Goal: Answer question/provide support

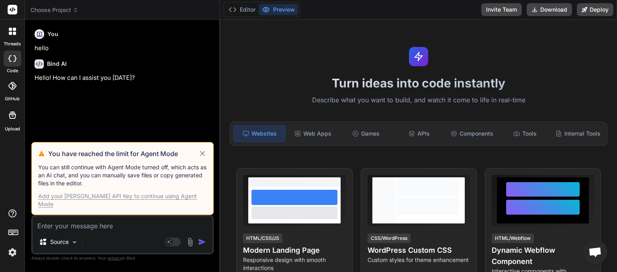
scroll to position [60, 0]
click at [207, 159] on icon at bounding box center [202, 154] width 9 height 10
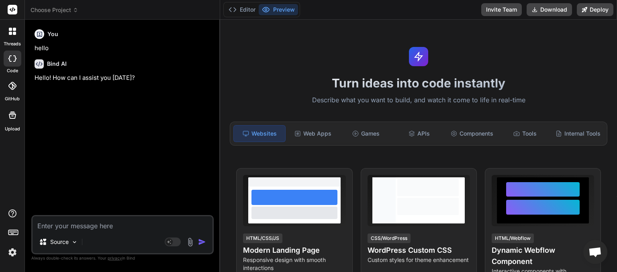
click at [61, 12] on span "Choose Project" at bounding box center [55, 10] width 48 height 8
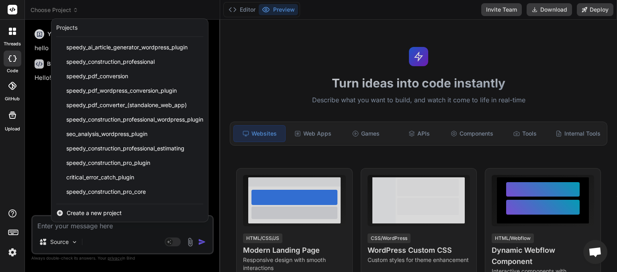
scroll to position [100, 0]
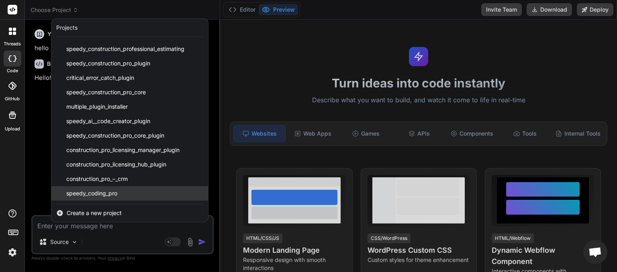
click at [91, 195] on span "speedy_coding_pro" at bounding box center [91, 194] width 51 height 8
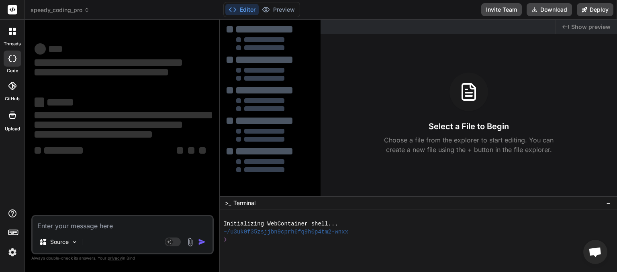
type textarea "x"
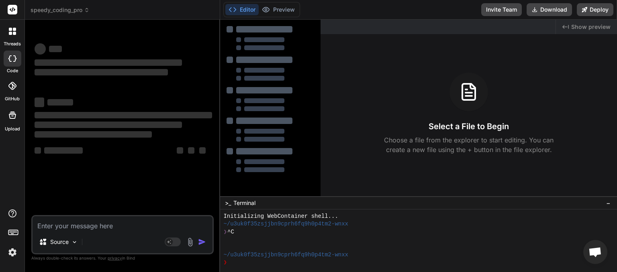
paste textarea "Uncaught SyntaxError: expected expression, got '.' prism.js:58:46 Uncaught Synt…"
type textarea "Uncaught SyntaxError: expected expression, got '.' prism.js:58:46 Uncaught Synt…"
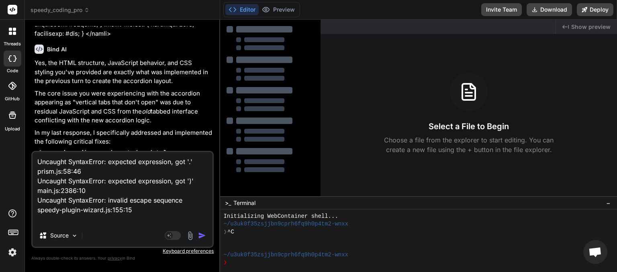
type textarea "x"
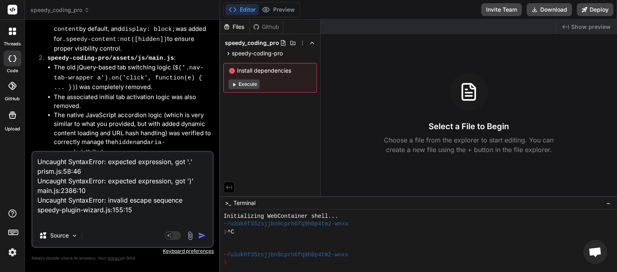
scroll to position [2294, 0]
type textarea "Uncaught SyntaxError: expected expression, got '.' prism.js:58:46 Uncaught Synt…"
click at [203, 237] on img "button" at bounding box center [202, 236] width 8 height 8
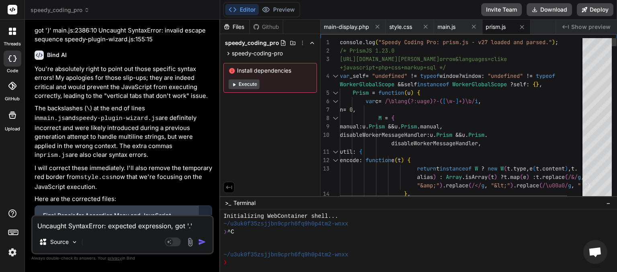
scroll to position [3116, 0]
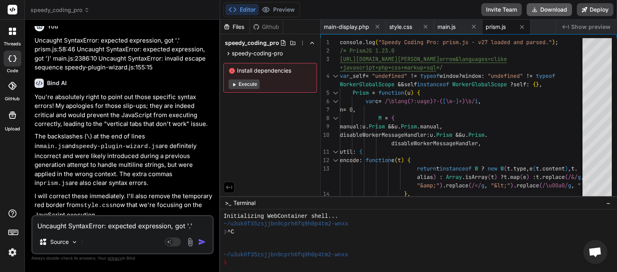
click at [551, 11] on button "Download" at bounding box center [549, 9] width 45 height 13
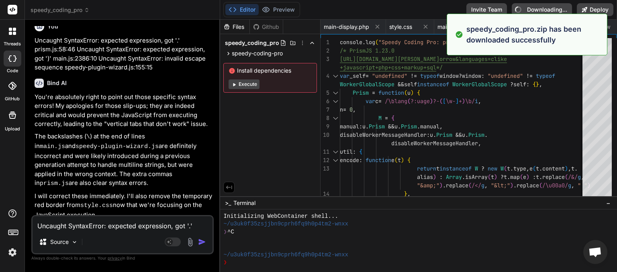
type textarea "x"
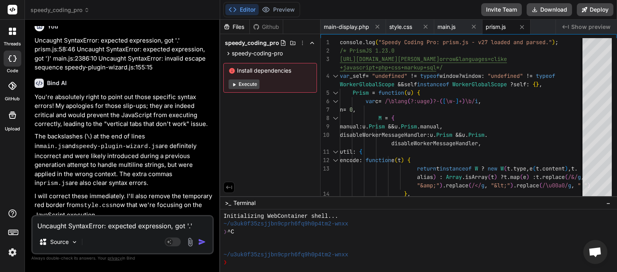
paste textarea "Here’s a clean, single copy-paste instruction you can send directly to your AI …"
type textarea "Here’s a clean, single copy-paste instruction you can send directly to your AI …"
type textarea "x"
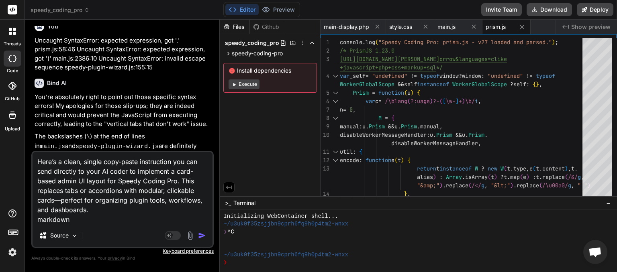
type textarea "Here’s a clean, single copy-paste instruction you can send directly to your AI …"
click at [201, 237] on img "button" at bounding box center [202, 236] width 8 height 8
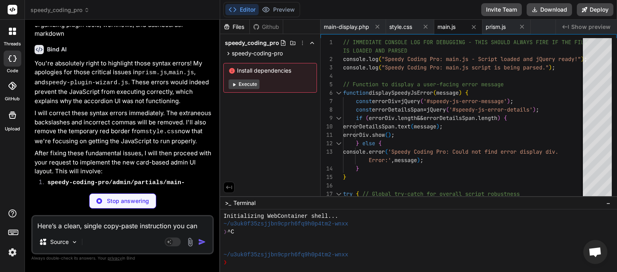
scroll to position [3645, 0]
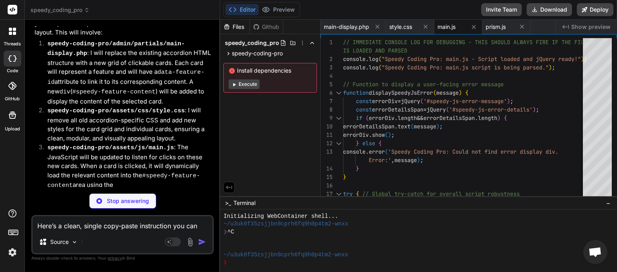
click at [118, 203] on p "Stop answering" at bounding box center [128, 201] width 42 height 8
type textarea "x"
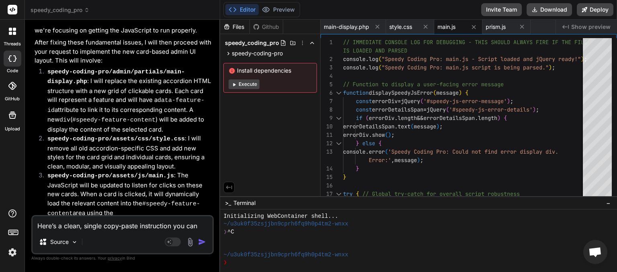
click at [85, 227] on textarea "Here’s a clean, single copy-paste instruction you can send directly to your AI …" at bounding box center [123, 224] width 180 height 14
type textarea "w"
type textarea "x"
type textarea "we"
type textarea "x"
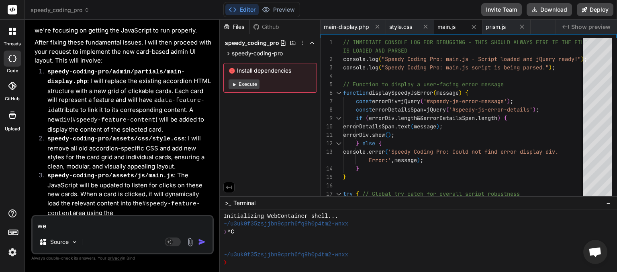
type textarea "we"
type textarea "x"
type textarea "we h"
type textarea "x"
type textarea "we ha"
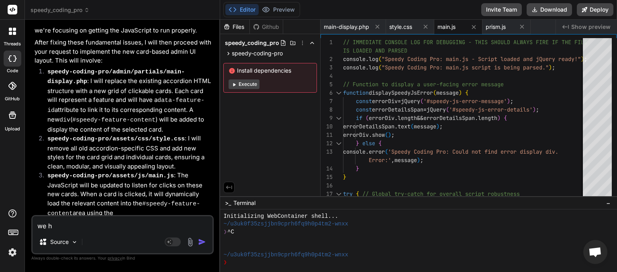
type textarea "x"
type textarea "we hav"
type textarea "x"
type textarea "we have"
type textarea "x"
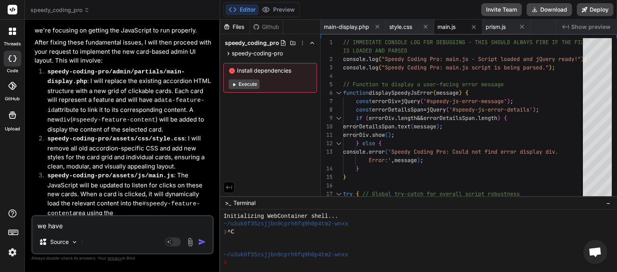
type textarea "we have"
type textarea "x"
type textarea "we have a"
type textarea "x"
type textarea "we have ab"
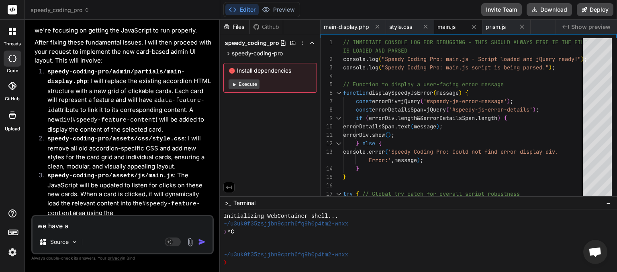
type textarea "x"
type textarea "we have aba"
type textarea "x"
type textarea "we have aban"
type textarea "x"
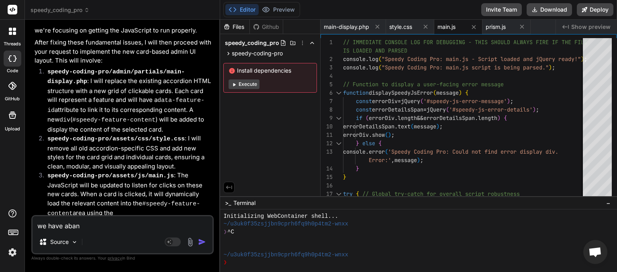
type textarea "we have aband"
type textarea "x"
type textarea "we have abando"
type textarea "x"
type textarea "we have abandon"
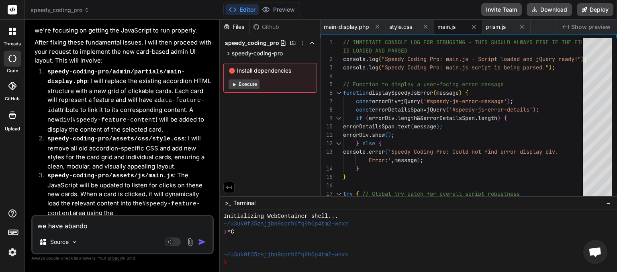
type textarea "x"
type textarea "we have abandone"
type textarea "x"
type textarea "we have abandoned"
type textarea "x"
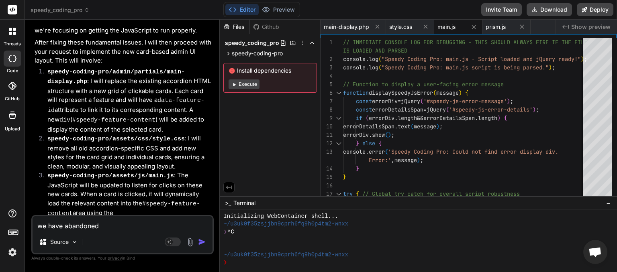
type textarea "we have abandoned"
type textarea "x"
type textarea "we have abandoned t"
type textarea "x"
type textarea "we have abandoned th"
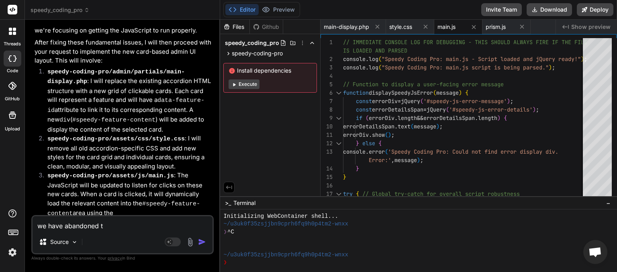
type textarea "x"
type textarea "we have abandoned the"
type textarea "x"
type textarea "we have abandoned the"
type textarea "x"
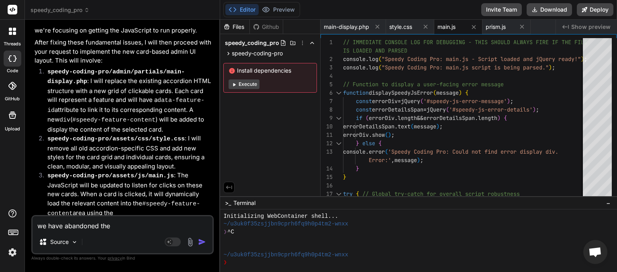
type textarea "we have abandoned the a"
type textarea "x"
type textarea "we have abandoned the ac"
type textarea "x"
type textarea "we have abandoned the acc"
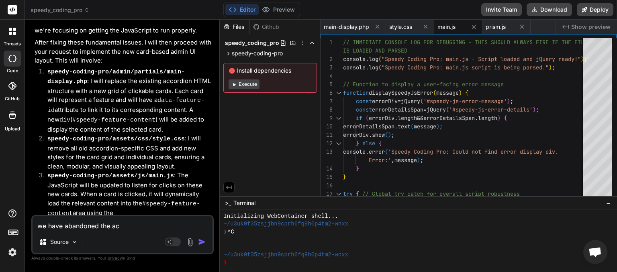
type textarea "x"
type textarea "we have abandoned the acco"
type textarea "x"
type textarea "we have abandoned the accor"
type textarea "x"
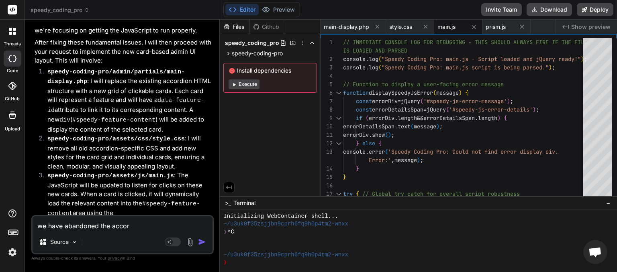
type textarea "we have abandoned the accord"
type textarea "x"
type textarea "we have abandoned the accordi"
type textarea "x"
type textarea "we have abandoned the accordia"
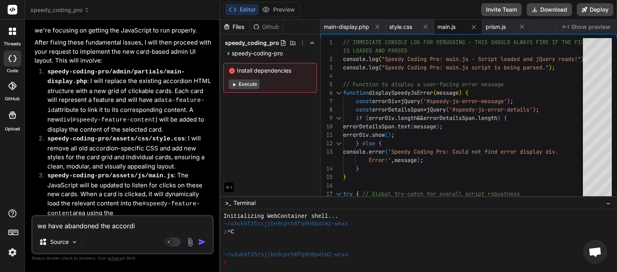
type textarea "x"
type textarea "we have abandoned the accordian"
type textarea "x"
type textarea "we have abandoned the accordian"
type textarea "x"
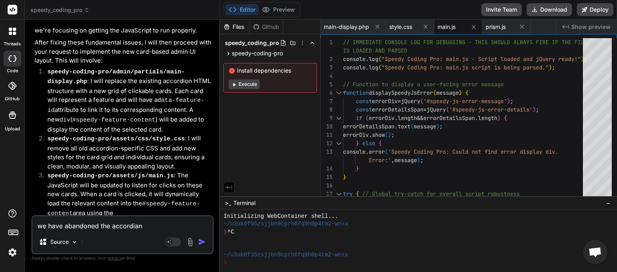
type textarea "we have abandoned the accordian a"
type textarea "x"
type textarea "we have abandoned the accordian an"
type textarea "x"
type textarea "we have abandoned the accordian and"
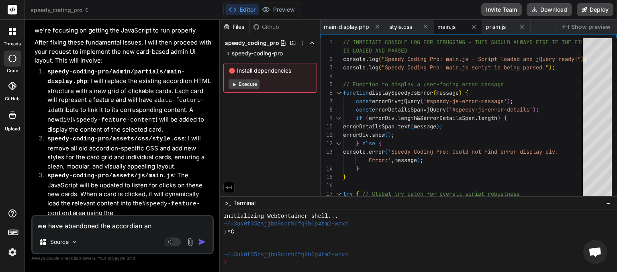
type textarea "x"
type textarea "we have abandoned the accordian and"
type textarea "x"
type textarea "we have abandoned the accordian and w"
type textarea "x"
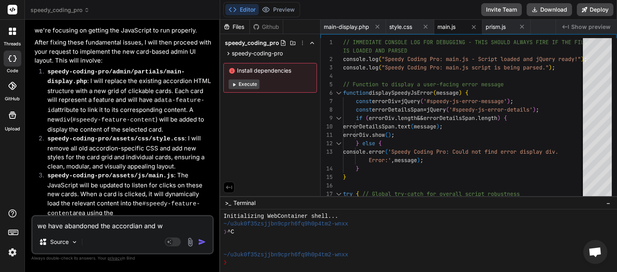
type textarea "we have abandoned the accordian and wi"
type textarea "x"
type textarea "we have abandoned the accordian and wil"
type textarea "x"
type textarea "we have abandoned the accordian and will"
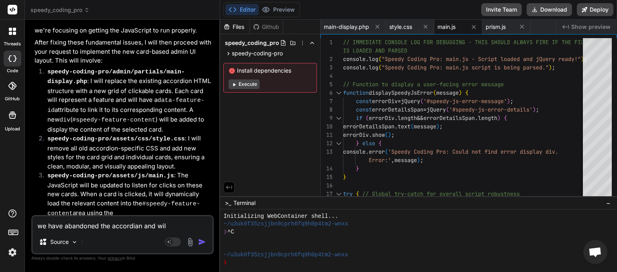
type textarea "x"
type textarea "we have abandoned the accordian and will"
type textarea "x"
type textarea "we have abandoned the accordian and will n"
type textarea "x"
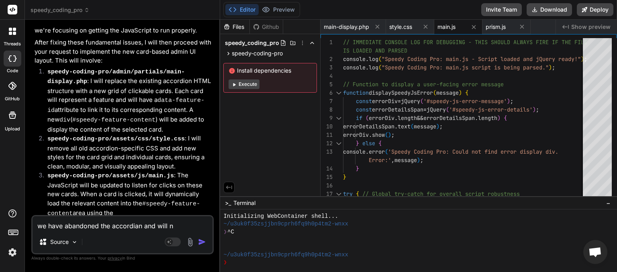
type textarea "we have abandoned the accordian and will ne"
type textarea "x"
type textarea "we have abandoned the accordian and will new"
type textarea "x"
type textarea "we have abandoned the accordian and will new"
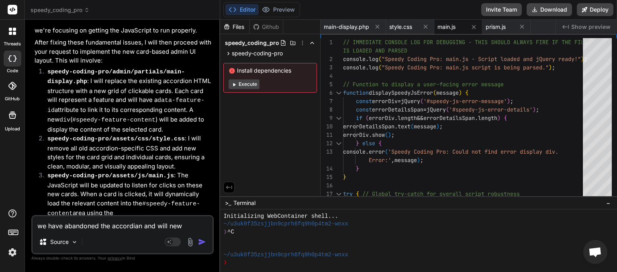
type textarea "x"
type textarea "we have abandoned the accordian and will new t"
type textarea "x"
type textarea "we have abandoned the accordian and will new tr"
type textarea "x"
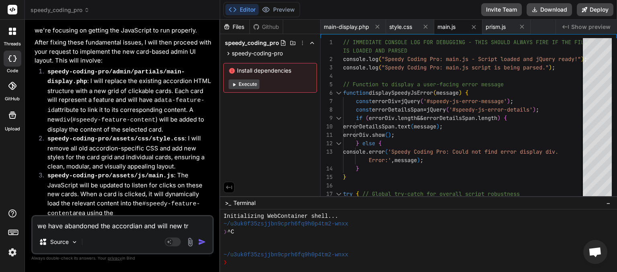
type textarea "we have abandoned the accordian and will new try"
type textarea "x"
type textarea "we have abandoned the accordian and will new try"
type textarea "x"
type textarea "we have abandoned the accordian and will new try c"
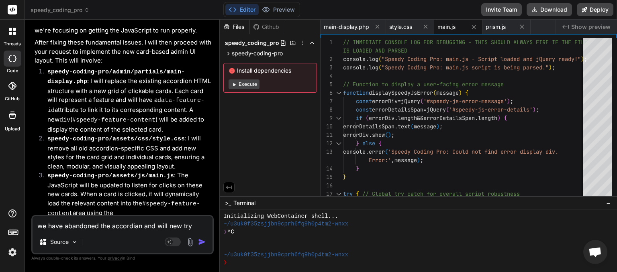
type textarea "x"
type textarea "we have abandoned the accordian and will new try ca"
type textarea "x"
type textarea "we have abandoned the accordian and will new try car"
type textarea "x"
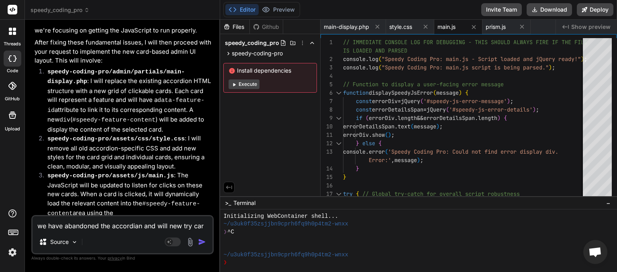
type textarea "we have abandoned the accordian and will new try card"
type textarea "x"
type textarea "we have abandoned the accordian and will new try card"
type textarea "x"
type textarea "we have abandoned the accordian and will new try card s"
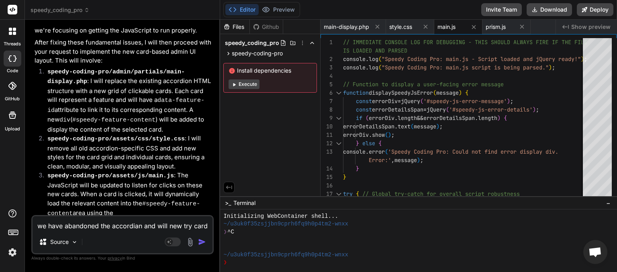
type textarea "x"
type textarea "we have abandoned the accordian and will new try card st"
type textarea "x"
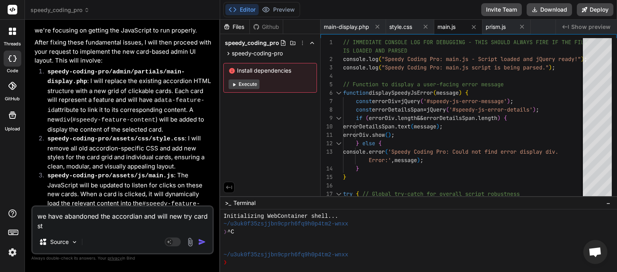
type textarea "we have abandoned the accordian and will new try card sty"
type textarea "x"
type textarea "we have abandoned the accordian and will new try card styl"
type textarea "x"
type textarea "we have abandoned the accordian and will new try card style"
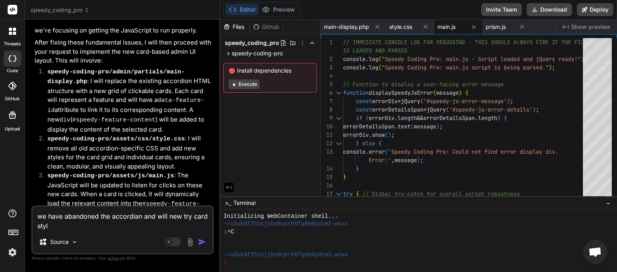
type textarea "x"
type textarea "we have abandoned the accordian and will new try card style."
type textarea "x"
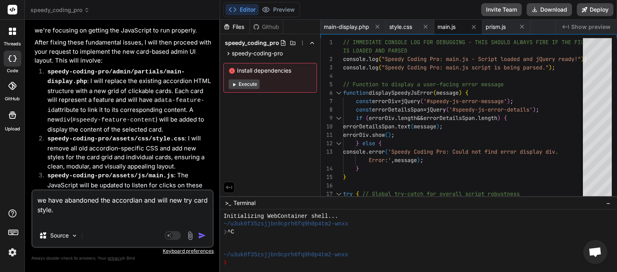
type textarea "we have abandoned the accordian and will new try card style."
type textarea "x"
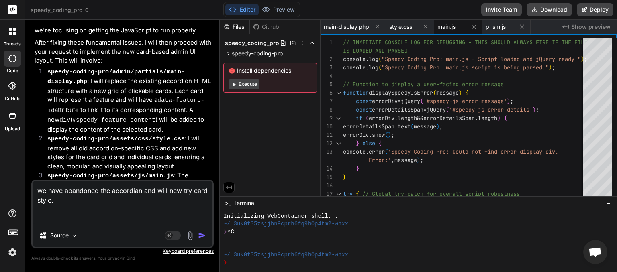
paste textarea "Here’s a clean, single copy-paste instruction you can send directly to your AI …"
type textarea "we have abandoned the accordian and will new try card style. Here’s a clean, si…"
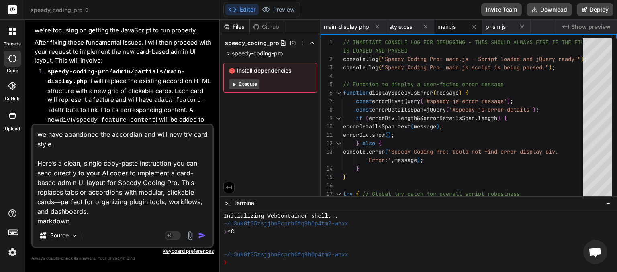
scroll to position [0, 0]
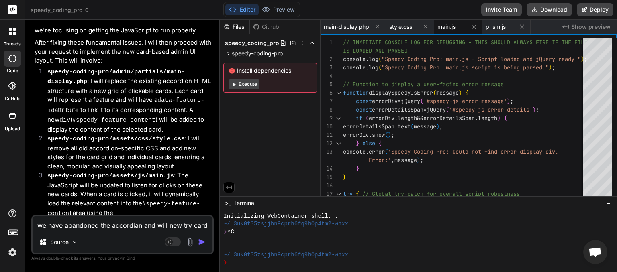
type textarea "x"
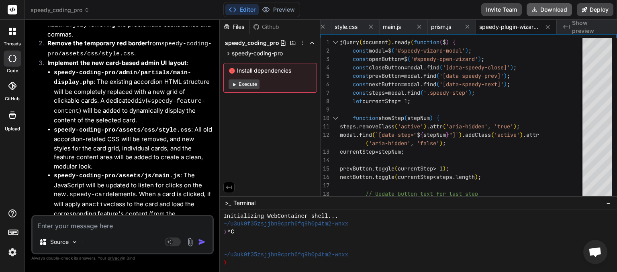
scroll to position [0, 55]
click at [550, 13] on button "Download" at bounding box center [549, 9] width 45 height 13
click at [88, 11] on icon at bounding box center [87, 11] width 2 height 1
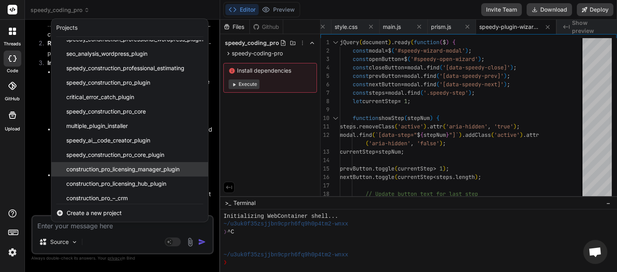
scroll to position [100, 0]
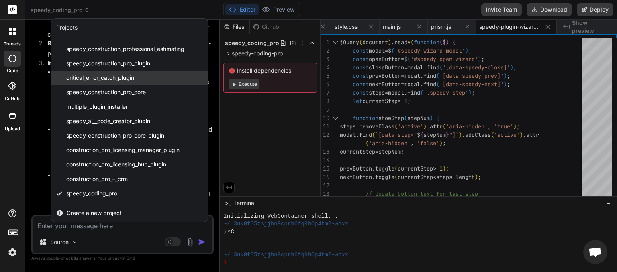
click at [115, 78] on span "critical_error_catch_plugin" at bounding box center [100, 78] width 68 height 8
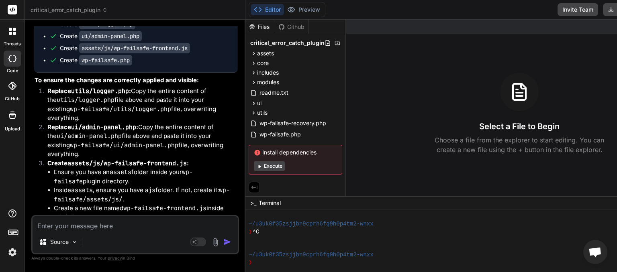
scroll to position [1770, 0]
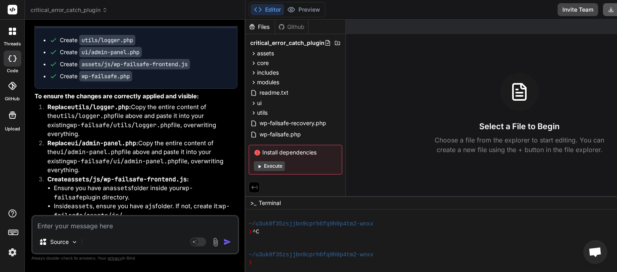
click at [603, 8] on button "Download" at bounding box center [625, 9] width 45 height 13
click at [104, 7] on span "critical_error_catch_plugin" at bounding box center [69, 10] width 77 height 8
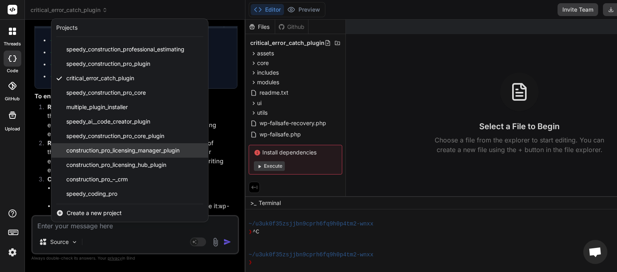
scroll to position [100, 0]
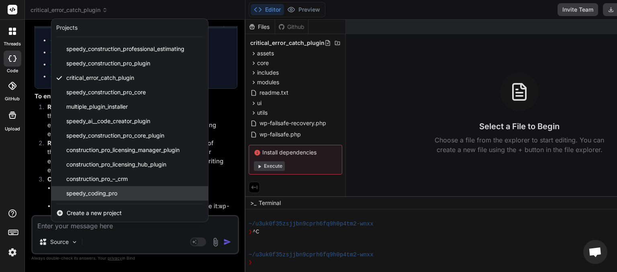
click at [99, 192] on span "speedy_coding_pro" at bounding box center [91, 194] width 51 height 8
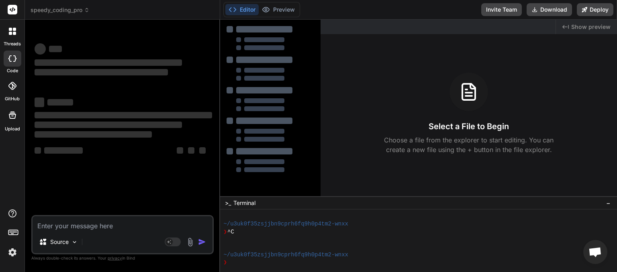
scroll to position [69, 0]
type textarea "x"
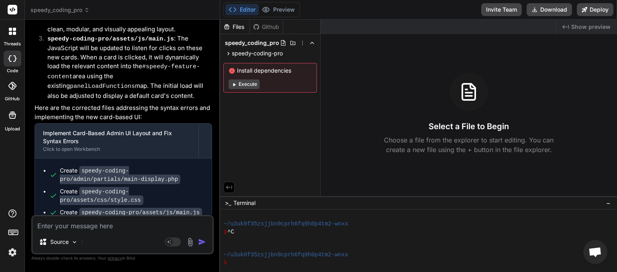
scroll to position [2574, 0]
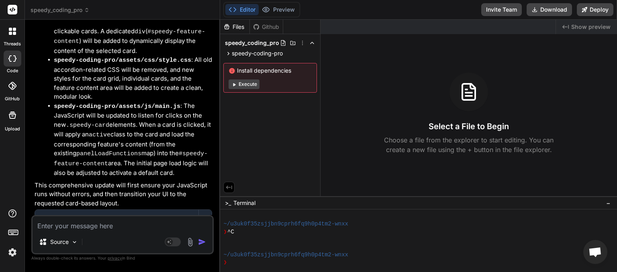
paste textarea "Uncaught SyntaxError: expected expression, got '.' prism.js:58:46 Uncaught Synt…"
type textarea "Uncaught SyntaxError: expected expression, got '.' prism.js:58:46 Uncaught Synt…"
type textarea "x"
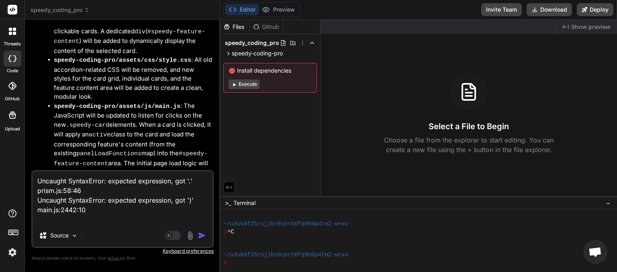
type textarea "Uncaught SyntaxError: expected expression, got '.' prism.js:58:46 Uncaught Synt…"
click at [201, 236] on img "button" at bounding box center [202, 236] width 8 height 8
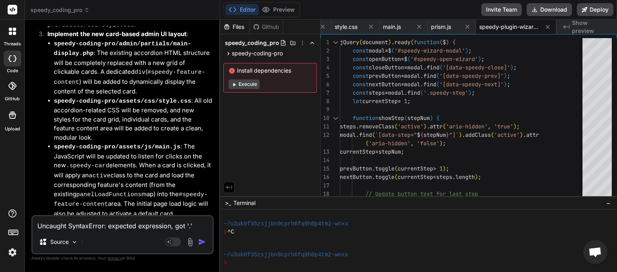
scroll to position [0, 55]
click at [557, 10] on button "Download" at bounding box center [549, 9] width 45 height 13
click at [84, 10] on span "speedy_coding_pro" at bounding box center [60, 10] width 59 height 8
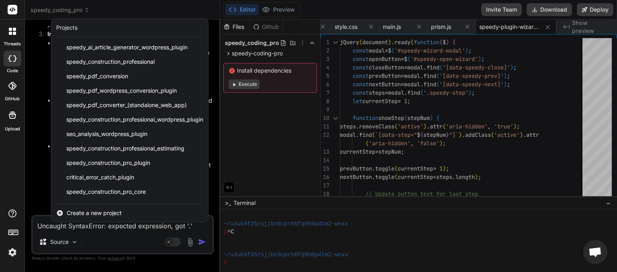
click at [88, 227] on div at bounding box center [308, 136] width 617 height 272
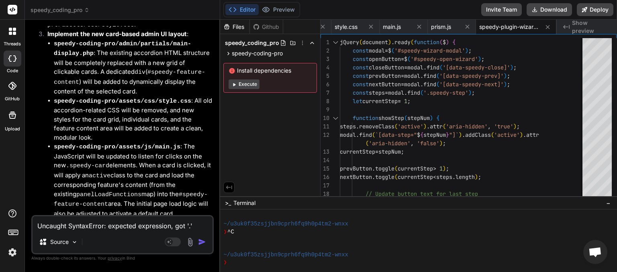
type textarea "x"
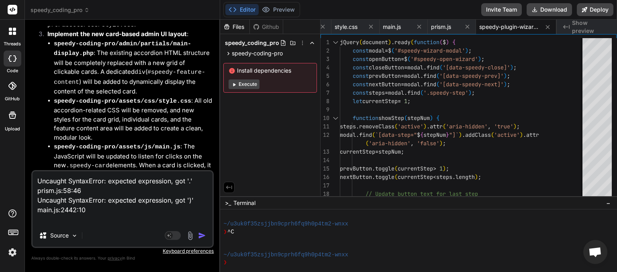
type textarea "Uncaught SyntaxError: expected expression, got '.' prism.js:58:46 Uncaught Synt…"
click at [84, 11] on span "speedy_coding_pro" at bounding box center [60, 10] width 59 height 8
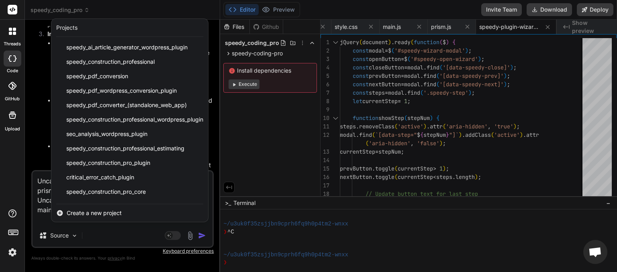
click at [125, 226] on div at bounding box center [308, 136] width 617 height 272
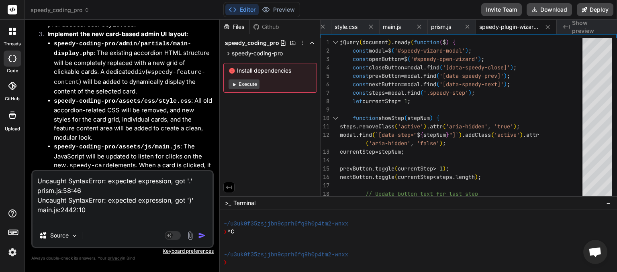
drag, startPoint x: 88, startPoint y: 209, endPoint x: 0, endPoint y: 154, distance: 103.0
click at [33, 172] on textarea "Uncaught SyntaxError: expected expression, got '.' prism.js:58:46 Uncaught Synt…" at bounding box center [123, 198] width 180 height 53
type textarea "x"
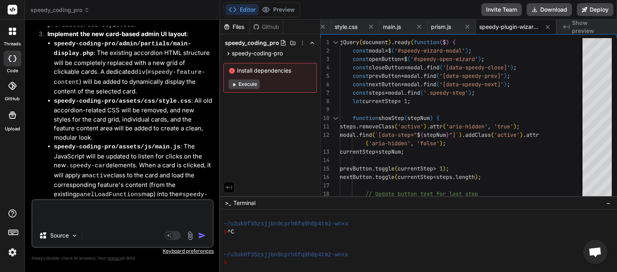
click at [81, 10] on span "speedy_coding_pro" at bounding box center [60, 10] width 59 height 8
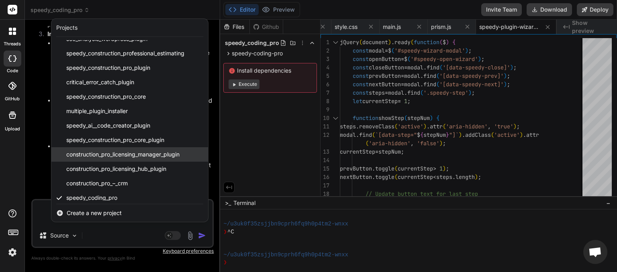
scroll to position [100, 0]
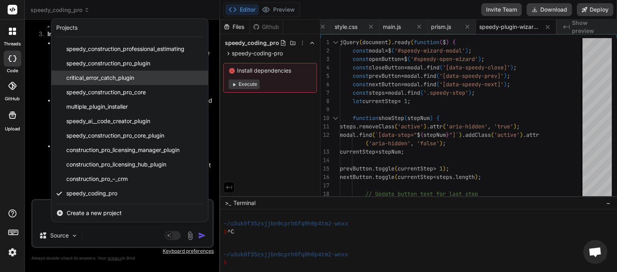
click at [106, 72] on div "critical_error_catch_plugin" at bounding box center [129, 78] width 157 height 14
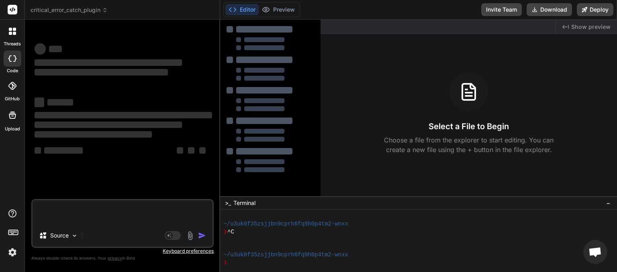
scroll to position [100, 0]
drag, startPoint x: 78, startPoint y: 215, endPoint x: 85, endPoint y: 215, distance: 6.9
type textarea "x"
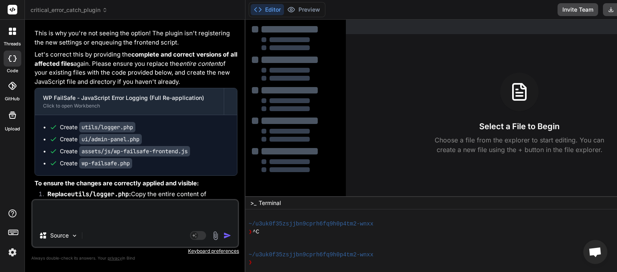
scroll to position [1683, 0]
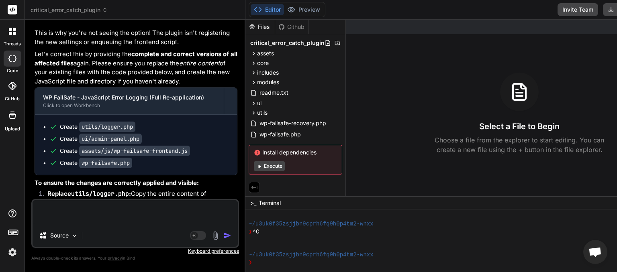
paste textarea "Uncaught SyntaxError: expected expression, got '.' prism.js:58:46 Uncaught Synt…"
type textarea "Uncaught SyntaxError: expected expression, got '.' prism.js:58:46 Uncaught Synt…"
type textarea "x"
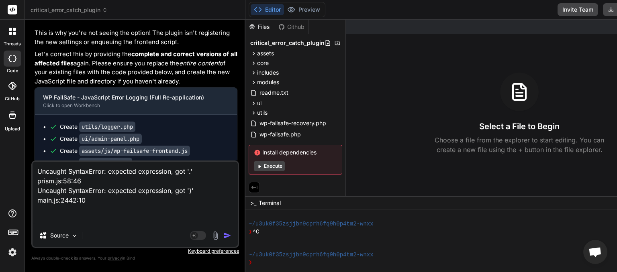
drag, startPoint x: 104, startPoint y: 172, endPoint x: 202, endPoint y: 207, distance: 104.2
click at [202, 225] on textarea "Uncaught SyntaxError: expected expression, got '.' prism.js:58:46 Uncaught Synt…" at bounding box center [135, 193] width 205 height 63
type textarea "Uncaught SyntaxError"
type textarea "x"
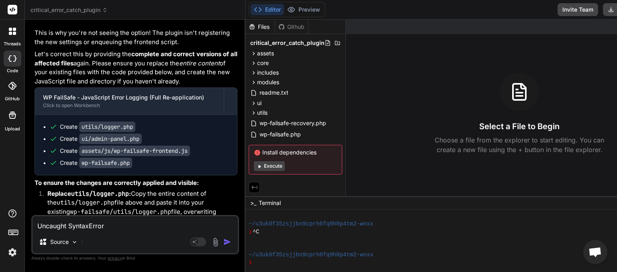
type textarea "cUncaught SyntaxError"
type textarea "x"
type textarea "caUncaught SyntaxError"
type textarea "x"
type textarea "canUncaught SyntaxError"
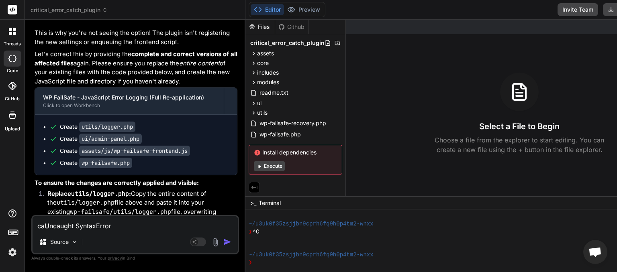
type textarea "x"
type textarea "can Uncaught SyntaxError"
type textarea "x"
type textarea "can tUncaught SyntaxError"
type textarea "x"
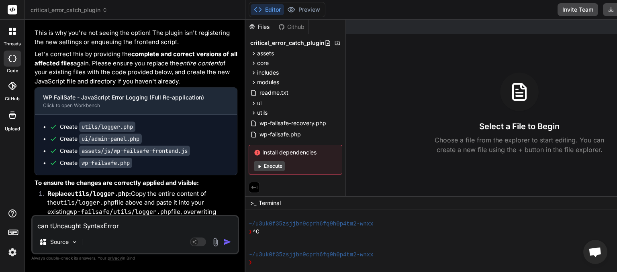
type textarea "can thUncaught SyntaxError"
type textarea "x"
type textarea "can theUncaught SyntaxError"
type textarea "x"
type textarea "can the Uncaught SyntaxError"
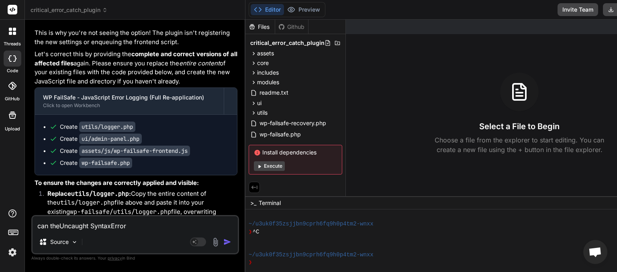
type textarea "x"
type textarea "can the pUncaught SyntaxError"
type textarea "x"
type textarea "can the plUncaught SyntaxError"
type textarea "x"
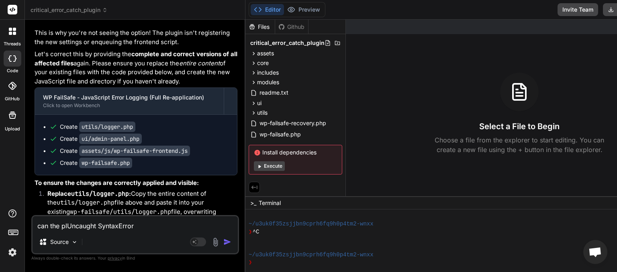
type textarea "can the pluUncaught SyntaxError"
type textarea "x"
type textarea "can the plugUncaught SyntaxError"
type textarea "x"
type textarea "can the plugiUncaught SyntaxError"
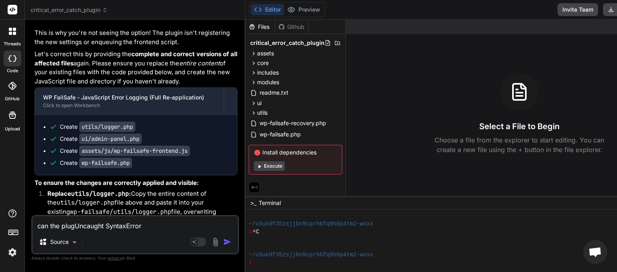
type textarea "x"
type textarea "can the pluginUncaught SyntaxError"
type textarea "x"
type textarea "can the plugin Uncaught SyntaxError"
type textarea "x"
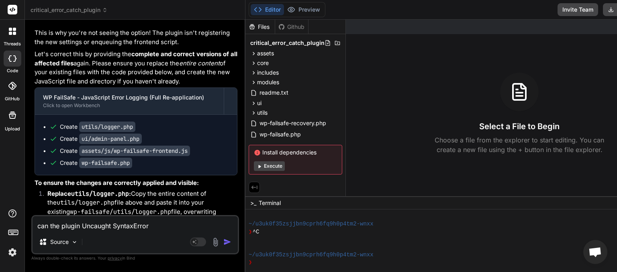
type textarea "can the plugin qUncaught SyntaxError"
type textarea "x"
type textarea "can the plugin Uncaught SyntaxError"
type textarea "x"
type textarea "can the plugin wUncaught SyntaxError"
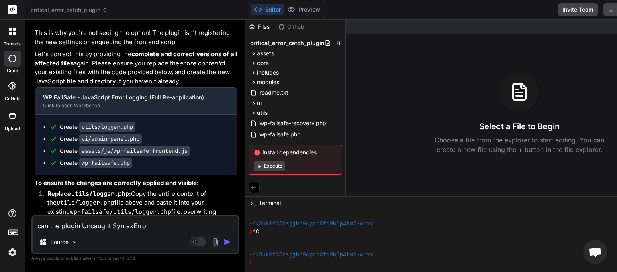
type textarea "x"
type textarea "can the plugin waUncaught SyntaxError"
type textarea "x"
type textarea "can the plugin watUncaught SyntaxError"
type textarea "x"
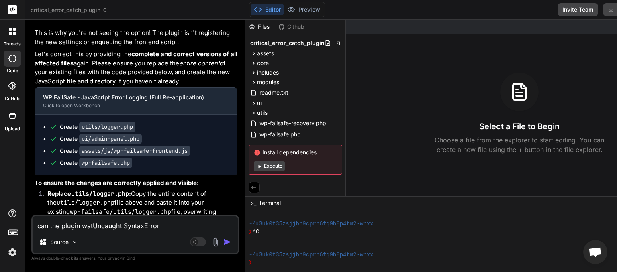
type textarea "can the plugin watcUncaught SyntaxError"
type textarea "x"
type textarea "can the plugin watchUncaught SyntaxError"
type textarea "x"
type textarea "can the plugin watch Uncaught SyntaxError"
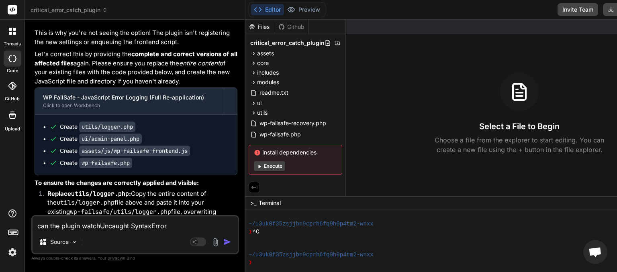
type textarea "x"
type textarea "can the plugin watch fUncaught SyntaxError"
type textarea "x"
type textarea "can the plugin watch foUncaught SyntaxError"
type textarea "x"
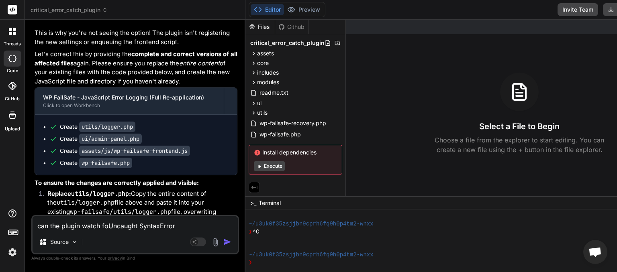
type textarea "can the plugin watch forUncaught SyntaxError"
type textarea "x"
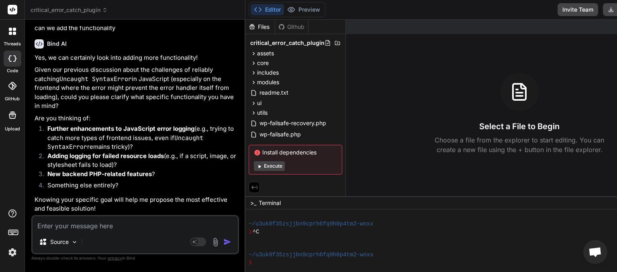
scroll to position [2994, 0]
click at [105, 14] on span "critical_error_catch_plugin" at bounding box center [69, 10] width 77 height 8
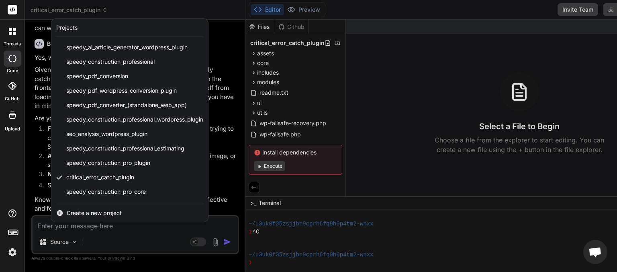
scroll to position [100, 0]
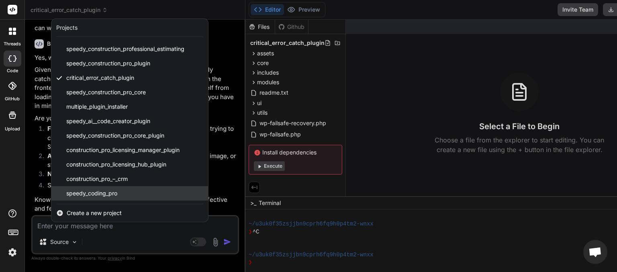
click at [94, 197] on span "speedy_coding_pro" at bounding box center [91, 194] width 51 height 8
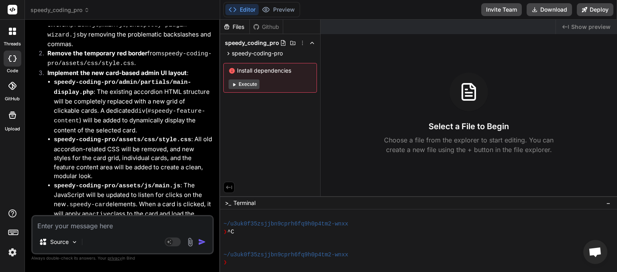
scroll to position [1782, 0]
paste textarea "Uncaught SyntaxError: expected expression, got '.' prism.js:58:46 Uncaught Synt…"
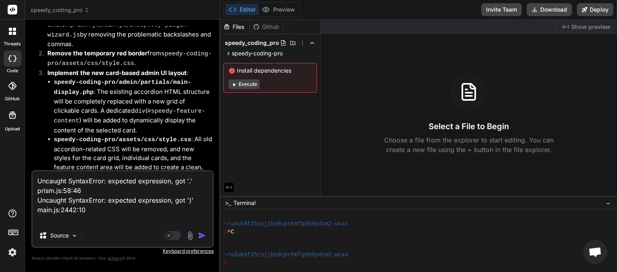
click at [200, 237] on img "button" at bounding box center [202, 236] width 8 height 8
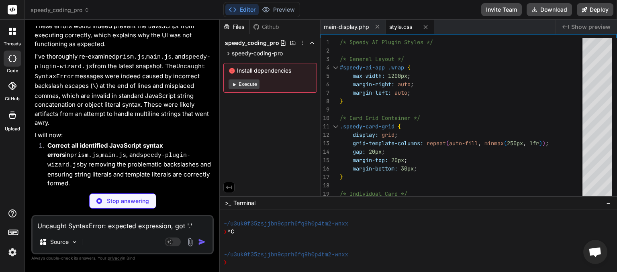
scroll to position [2919, 0]
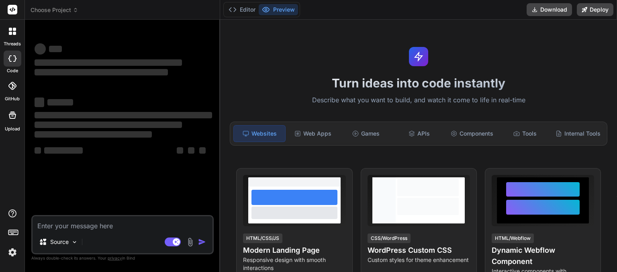
scroll to position [18, 0]
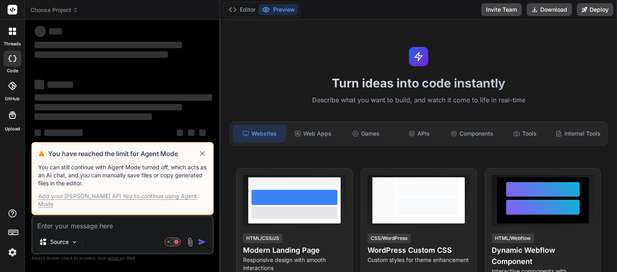
click at [203, 159] on icon at bounding box center [202, 154] width 9 height 10
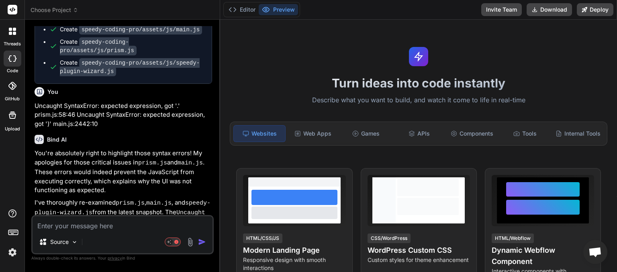
scroll to position [2320, 0]
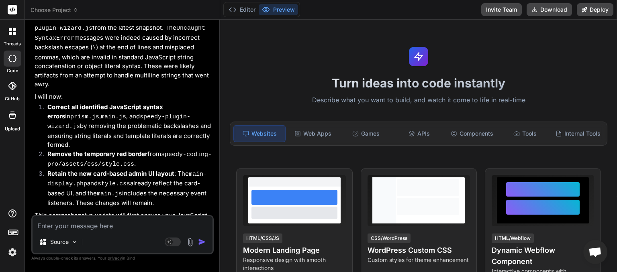
type textarea "x"
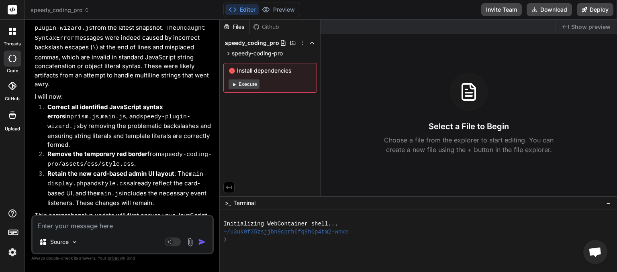
paste textarea "Uncaught SyntaxError: expected expression, got '.' prism.js:58:46 Uncaught Synt…"
type textarea "Uncaught SyntaxError: expected expression, got '.' prism.js:58:46 Uncaught Synt…"
type textarea "x"
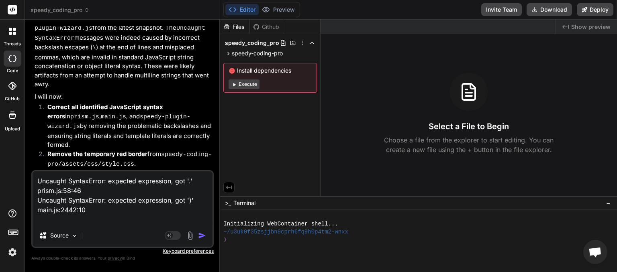
type textarea "Uncaught SyntaxError: expected expression, got '.' prism.js:58:46 Uncaught Synt…"
click at [205, 237] on img "button" at bounding box center [202, 236] width 8 height 8
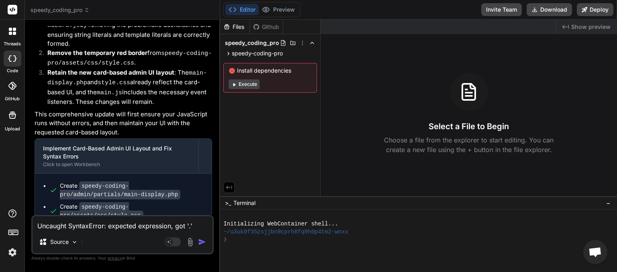
scroll to position [2421, 0]
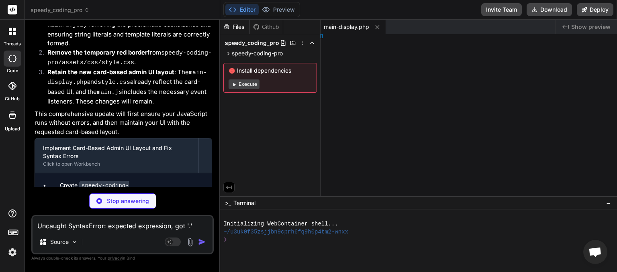
type textarea "x"
type textarea "*/"
type textarea "x"
type textarea "*/"
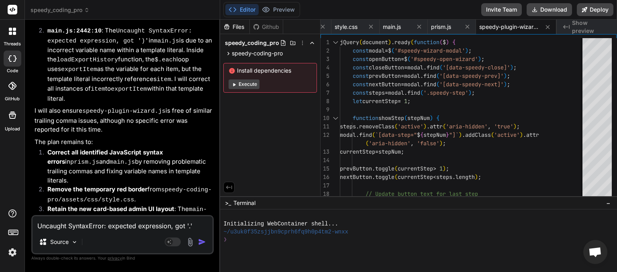
scroll to position [0, 55]
click at [549, 13] on button "Download" at bounding box center [549, 9] width 45 height 13
click at [84, 8] on span "speedy_coding_pro" at bounding box center [60, 10] width 59 height 8
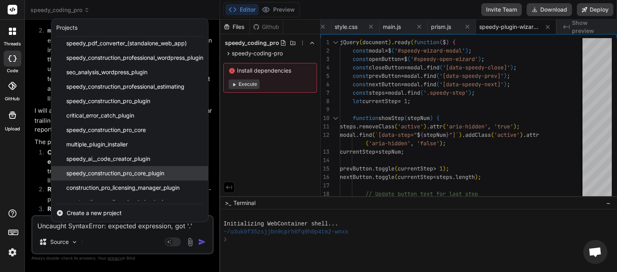
scroll to position [100, 0]
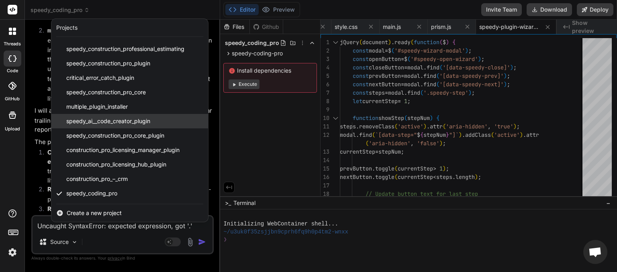
click at [113, 125] on div "speedy_ai__code_creator_plugin" at bounding box center [129, 121] width 157 height 14
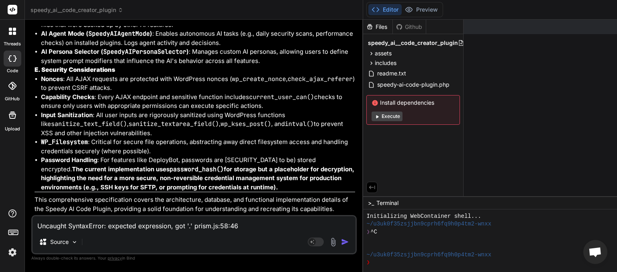
scroll to position [8806, 0]
click at [98, 8] on span "speedy_ai__code_creator_plugin" at bounding box center [77, 10] width 93 height 8
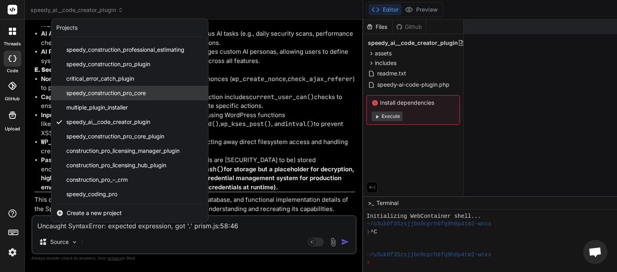
scroll to position [100, 0]
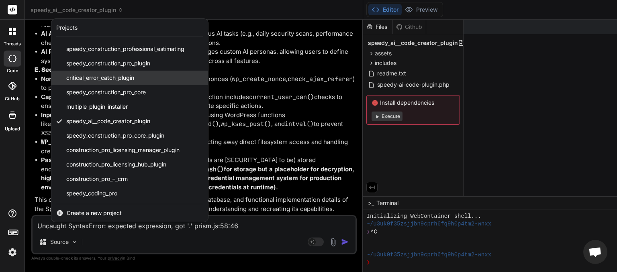
click at [102, 78] on span "critical_error_catch_plugin" at bounding box center [100, 78] width 68 height 8
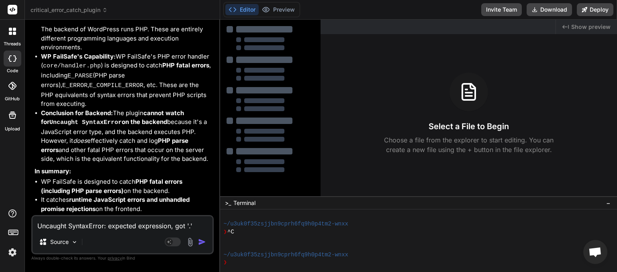
scroll to position [2301, 0]
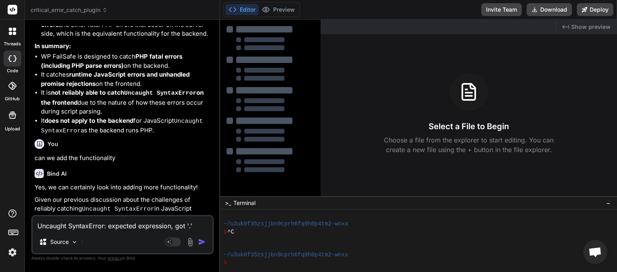
type textarea "x"
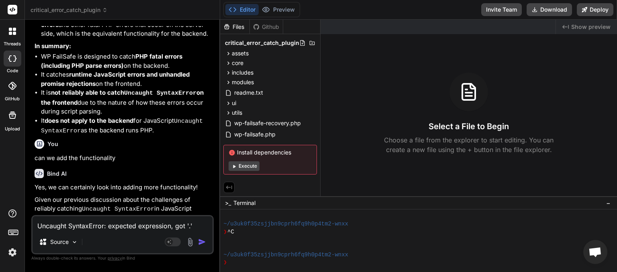
click at [59, 225] on textarea "Uncaught SyntaxError: expected expression, got '.' prism.js:58:46 Uncaught Synt…" at bounding box center [123, 224] width 180 height 14
type textarea "i"
type textarea "x"
type textarea "i"
type textarea "x"
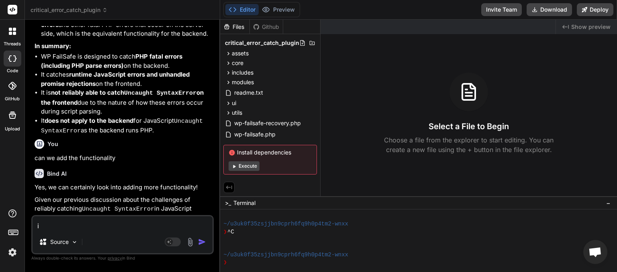
type textarea "i a"
type textarea "x"
type textarea "i am"
type textarea "x"
type textarea "i am"
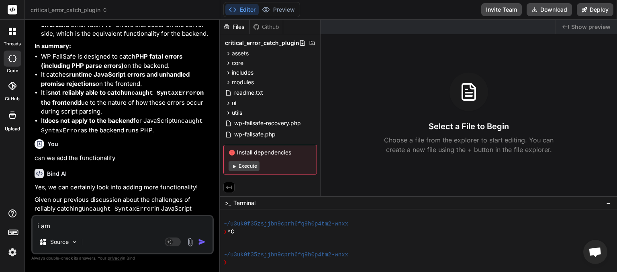
type textarea "x"
type textarea "i am t"
type textarea "x"
type textarea "i am tr"
type textarea "x"
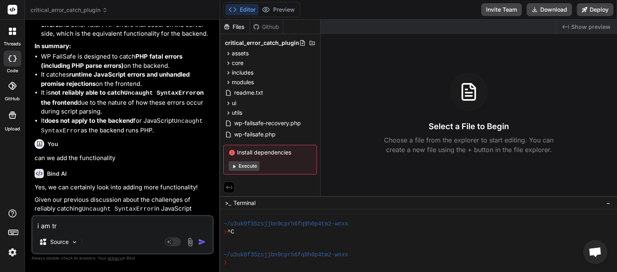
type textarea "i am try"
type textarea "x"
type textarea "i am tryi"
type textarea "x"
type textarea "i am tryin"
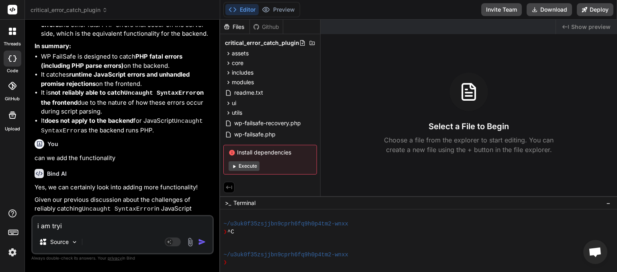
type textarea "x"
type textarea "i am trying"
type textarea "x"
type textarea "i am trying"
type textarea "x"
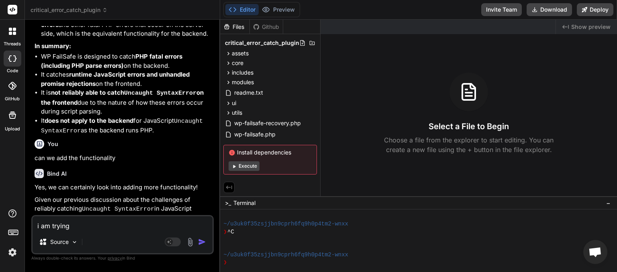
type textarea "i am trying t"
type textarea "x"
type textarea "i am trying to"
type textarea "x"
type textarea "i am trying to"
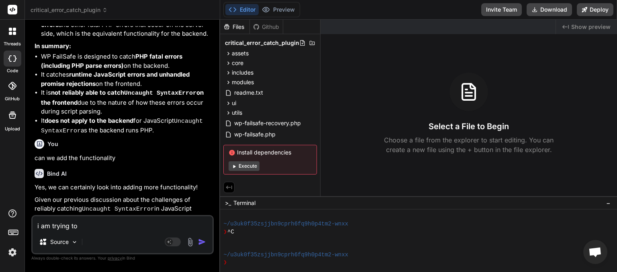
type textarea "x"
type textarea "i am trying to d"
type textarea "x"
type textarea "i am trying to de"
type textarea "x"
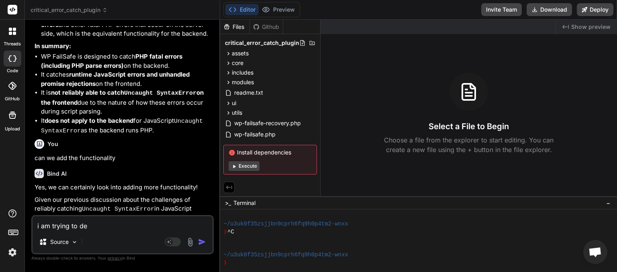
type textarea "i am trying to deb"
type textarea "x"
type textarea "i am trying to [PERSON_NAME]"
type textarea "x"
type textarea "i am trying to debiu"
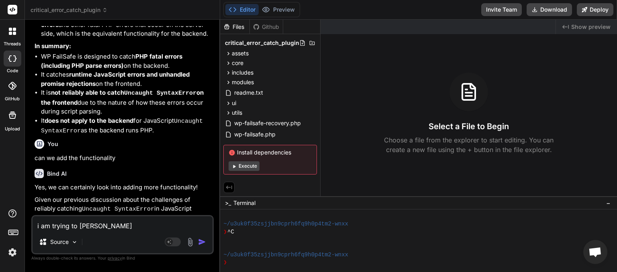
type textarea "x"
type textarea "i am trying to [PERSON_NAME]"
type textarea "x"
type textarea "i am trying to deb"
type textarea "x"
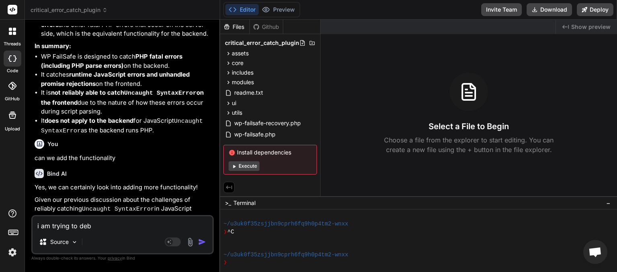
type textarea "i am trying to debu"
type textarea "x"
type textarea "i am trying to debug"
type textarea "x"
type textarea "i am trying to debug"
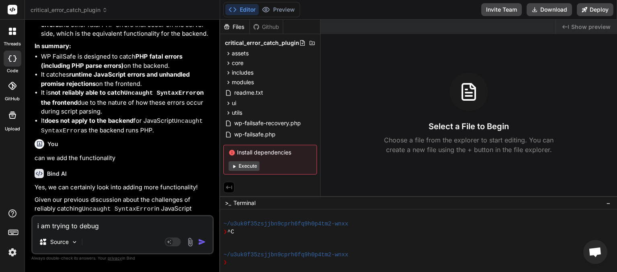
type textarea "x"
type textarea "i am trying to debug w"
type textarea "x"
type textarea "i am trying to debug wo"
type textarea "x"
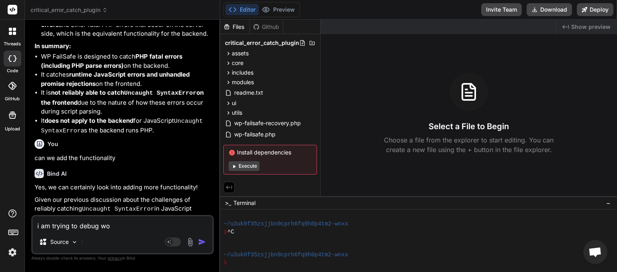
type textarea "i am trying to debug wor"
type textarea "x"
type textarea "i am trying to debug word"
type textarea "x"
type textarea "i am trying to debug wordp"
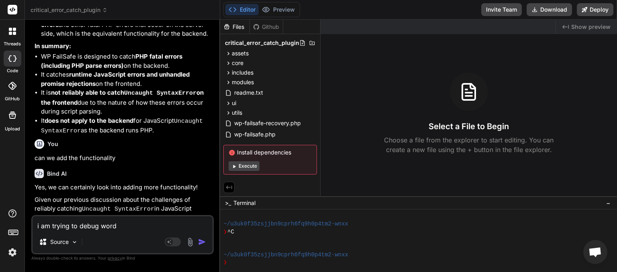
type textarea "x"
type textarea "i am trying to debug wordpr"
type textarea "x"
type textarea "i am trying to debug wordpre"
type textarea "x"
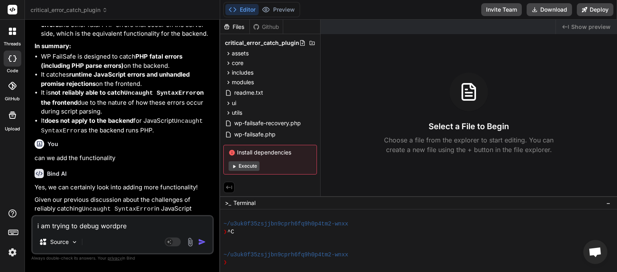
type textarea "i am trying to debug wordpres"
type textarea "x"
type textarea "i am trying to debug wordpress"
type textarea "x"
type textarea "i am trying to debug wordpress"
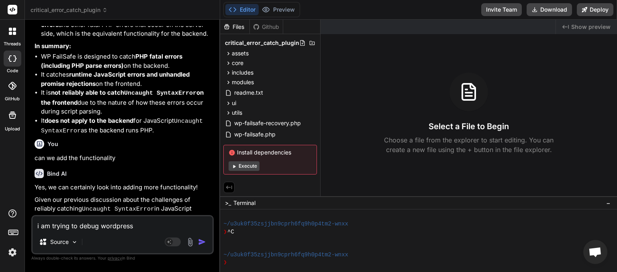
type textarea "x"
type textarea "i am trying to debug wordpress p"
type textarea "x"
type textarea "i am trying to debug wordpress pl"
type textarea "x"
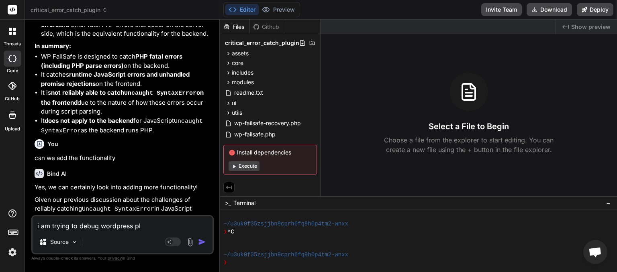
type textarea "i am trying to debug wordpress plu"
type textarea "x"
type textarea "i am trying to debug wordpress plug"
type textarea "x"
type textarea "i am trying to debug wordpress plugi"
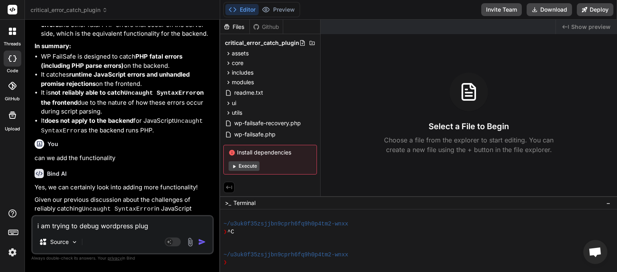
type textarea "x"
type textarea "i am trying to debug wordpress plugin"
type textarea "x"
type textarea "i am trying to debug wordpress pluginc"
type textarea "x"
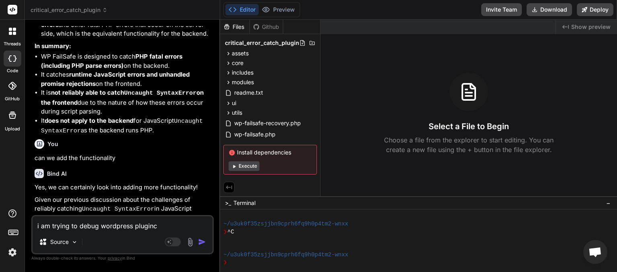
type textarea "i am trying to debug wordpress pluginc"
type textarea "x"
type textarea "i am trying to debug wordpress pluginc c"
type textarea "x"
type textarea "i am trying to debug wordpress pluginc cr"
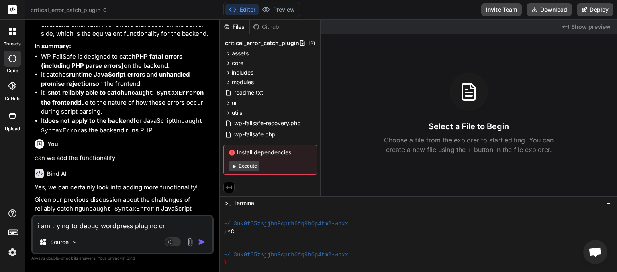
type textarea "x"
type textarea "i am trying to debug wordpress pluginc cre"
type textarea "x"
type textarea "i am trying to debug wordpress pluginc crea"
type textarea "x"
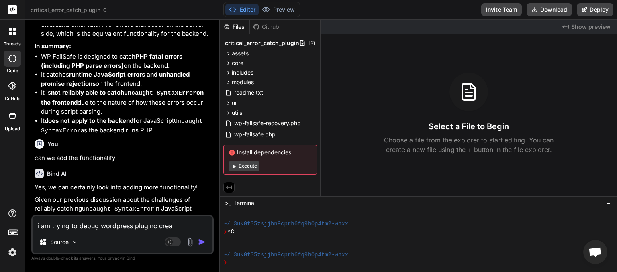
type textarea "i am trying to debug wordpress pluginc creat"
type textarea "x"
type textarea "i am trying to debug wordpress pluginc create"
type textarea "x"
type textarea "i am trying to debug wordpress pluginc created"
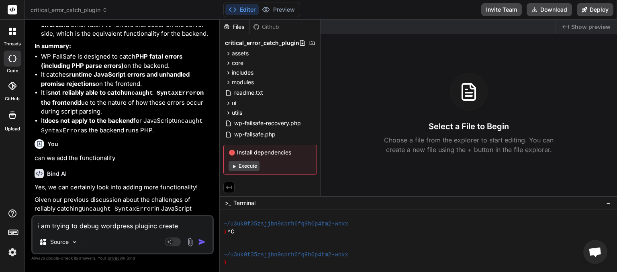
type textarea "x"
type textarea "i am trying to debug wordpress pluginc created"
type textarea "x"
type textarea "i am trying to debug wordpress pluginc created t"
type textarea "x"
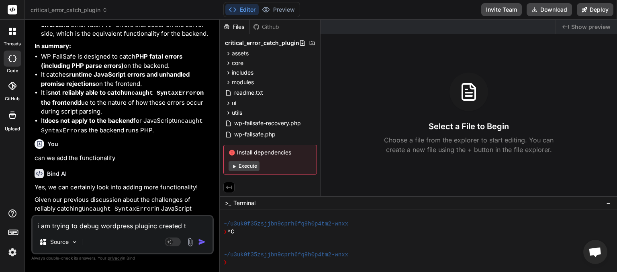
type textarea "i am trying to debug wordpress pluginc created th"
type textarea "x"
type textarea "i am trying to debug wordpress pluginc created thr"
type textarea "x"
type textarea "i am trying to debug wordpress pluginc created thro"
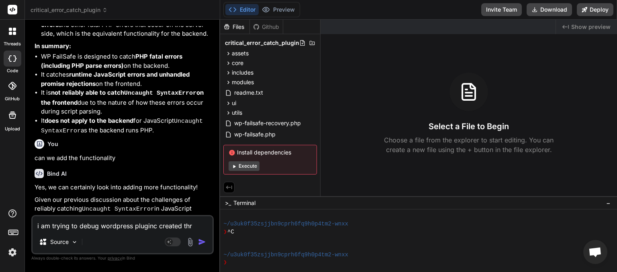
type textarea "x"
type textarea "i am trying to debug wordpress pluginc created throi"
type textarea "x"
type textarea "i am trying to debug wordpress pluginc created throiu"
type textarea "x"
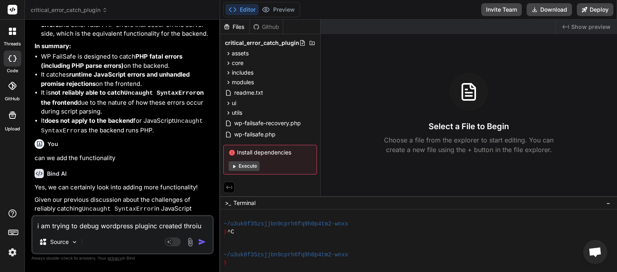
type textarea "i am trying to debug wordpress pluginc created throi"
type textarea "x"
type textarea "i am trying to debug wordpress pluginc created thro"
type textarea "x"
type textarea "i am trying to debug wordpress pluginc created throu"
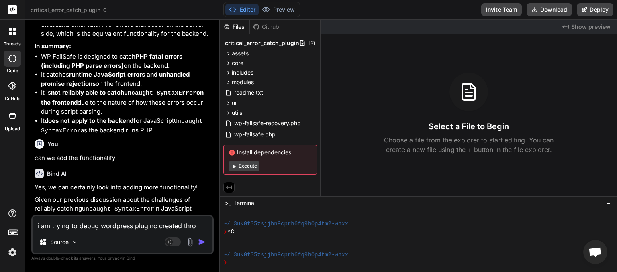
type textarea "x"
type textarea "i am trying to debug wordpress pluginc created throug"
type textarea "x"
type textarea "i am trying to debug wordpress pluginc created through"
type textarea "x"
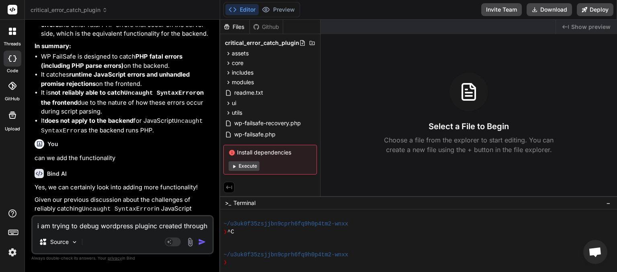
type textarea "i am trying to debug wordpress pluginc created through"
type textarea "x"
type textarea "i am trying to debug wordpress pluginc created through b"
type textarea "x"
type textarea "i am trying to debug wordpress pluginc created through bi"
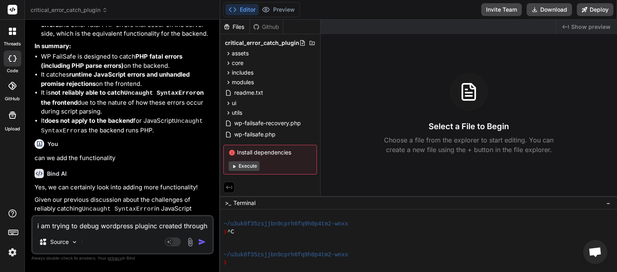
type textarea "x"
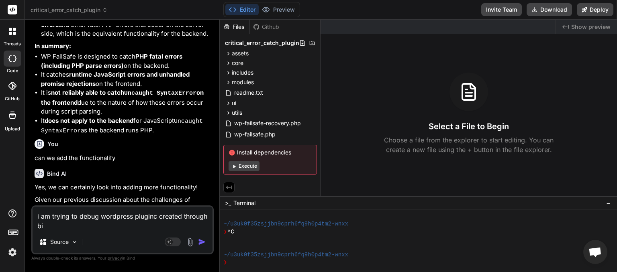
type textarea "i am trying to debug wordpress pluginc created through bib"
type textarea "x"
type textarea "i am trying to debug wordpress pluginc created through bibd"
type textarea "x"
type textarea "i am trying to debug wordpress pluginc created through bib"
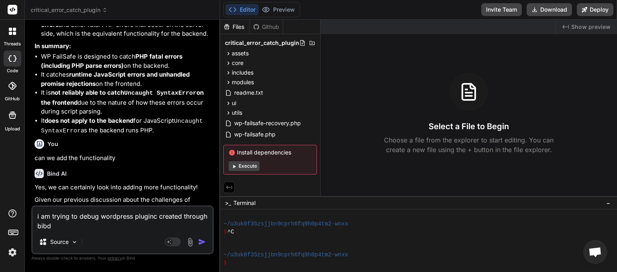
type textarea "x"
type textarea "i am trying to debug wordpress pluginc created through bi"
type textarea "x"
type textarea "i am trying to debug wordpress pluginc created through bib"
type textarea "x"
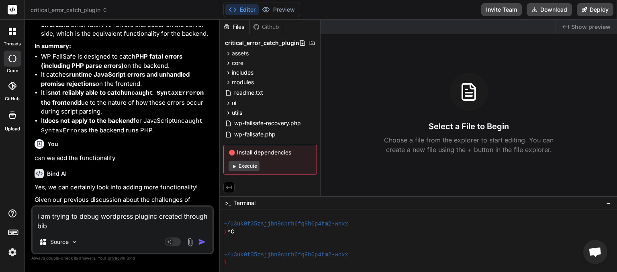
type textarea "i am trying to debug wordpress pluginc created through bibd"
type textarea "x"
type textarea "i am trying to debug wordpress pluginc created through bibd"
type textarea "x"
type textarea "i am trying to debug wordpress pluginc created through bibd"
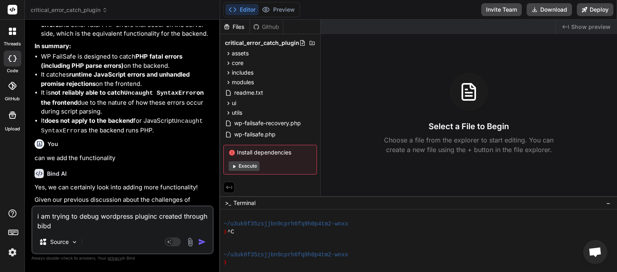
type textarea "x"
type textarea "i am trying to debug wordpress pluginc created through bib"
type textarea "x"
type textarea "i am trying to debug wordpress pluginc created through bi"
type textarea "x"
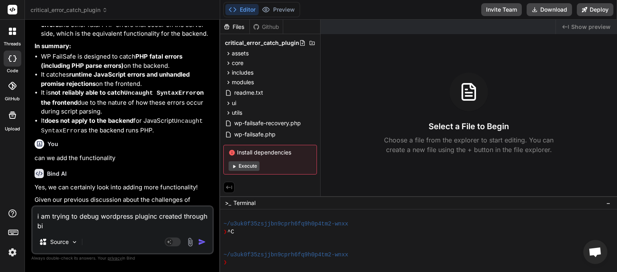
type textarea "i am trying to debug wordpress pluginc created through bin"
type textarea "x"
type textarea "i am trying to debug wordpress pluginc created through bind"
type textarea "x"
type textarea "i am trying to debug wordpress pluginc created through bind"
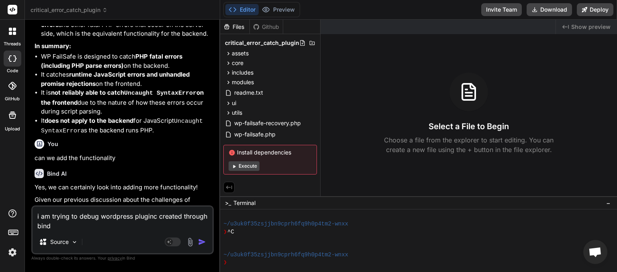
type textarea "x"
type textarea "i am trying to debug wordpress pluginc created through bind a"
type textarea "x"
type textarea "i am trying to debug wordpress pluginc created through bind ai"
type textarea "x"
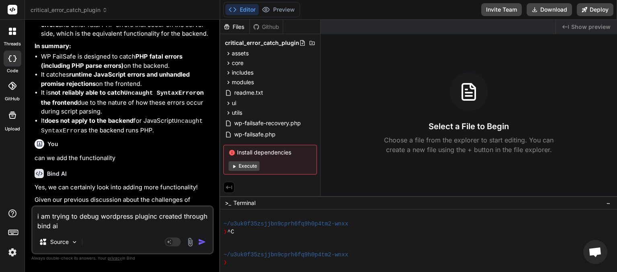
type textarea "i am trying to debug wordpress pluginc created through bind ai"
type textarea "x"
type textarea "i am trying to debug wordpress pluginc created through bind ai i"
type textarea "x"
type textarea "i am trying to debug wordpress pluginc created through bind ai id"
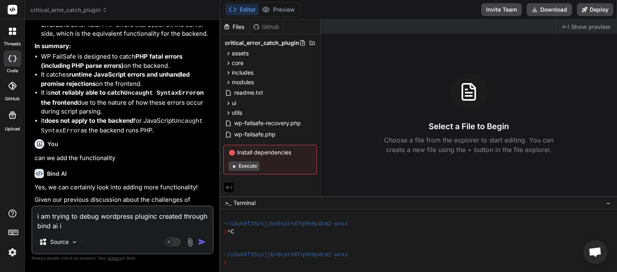
type textarea "x"
type textarea "i am trying to debug wordpress pluginc created through bind ai ide"
type textarea "x"
type textarea "i am trying to debug wordpress pluginc created through bind ai ide"
type textarea "x"
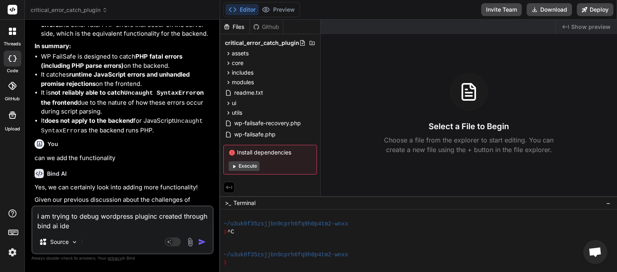
type textarea "i am trying to debug wordpress pluginc created through bind ai ide a"
type textarea "x"
type textarea "i am trying to debug wordpress pluginc created through bind ai ide an"
type textarea "x"
type textarea "i am trying to debug wordpress pluginc created through bind ai ide anb"
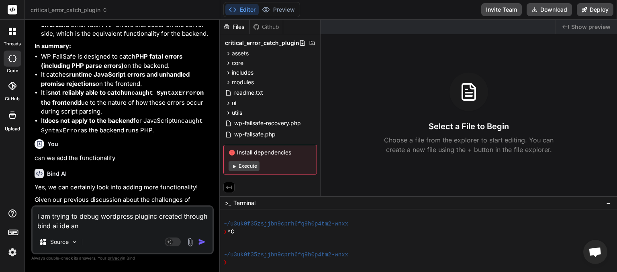
type textarea "x"
type textarea "i am trying to debug wordpress pluginc created through bind ai ide anbd"
type textarea "x"
type textarea "i am trying to debug wordpress pluginc created through bind ai ide anb"
type textarea "x"
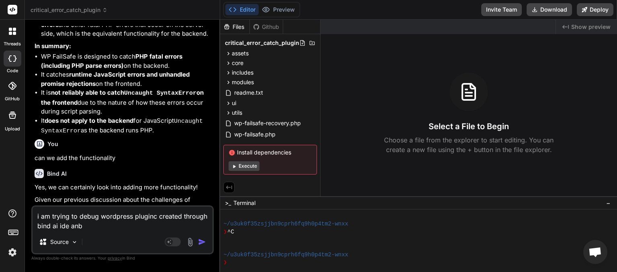
type textarea "i am trying to debug wordpress pluginc created through bind ai ide an"
type textarea "x"
type textarea "i am trying to debug wordpress pluginc created through bind ai ide and"
type textarea "x"
type textarea "i am trying to debug wordpress pluginc created through bind ai ide and"
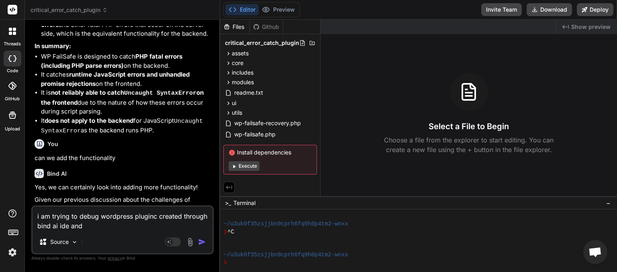
type textarea "x"
type textarea "i am trying to debug wordpress pluginc created through bind ai ide and t"
type textarea "x"
type textarea "i am trying to debug wordpress pluginc created through bind ai ide and th"
type textarea "x"
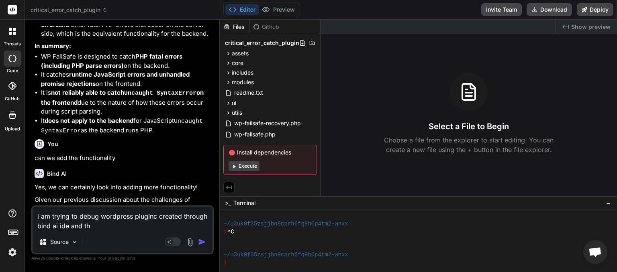
type textarea "i am trying to debug wordpress pluginc created through bind ai ide and the"
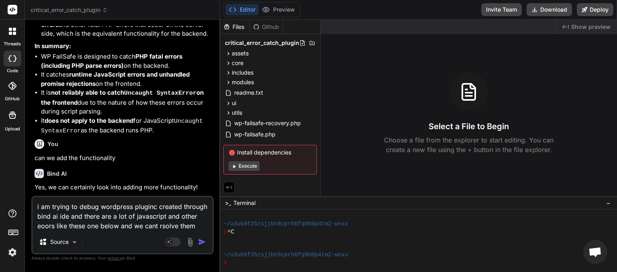
paste textarea "Uncaught SyntaxError: expected expression, got '.' prism.js:58:46 Uncaught Synt…"
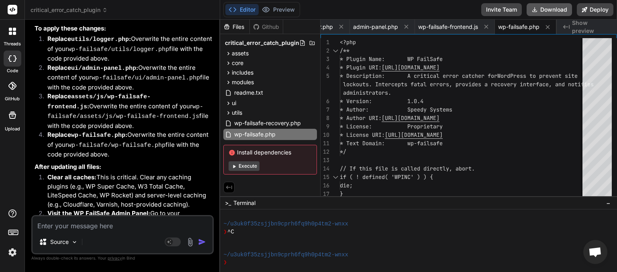
scroll to position [0, 20]
click at [545, 11] on button "Download" at bounding box center [549, 9] width 45 height 13
click at [106, 11] on icon at bounding box center [105, 10] width 6 height 6
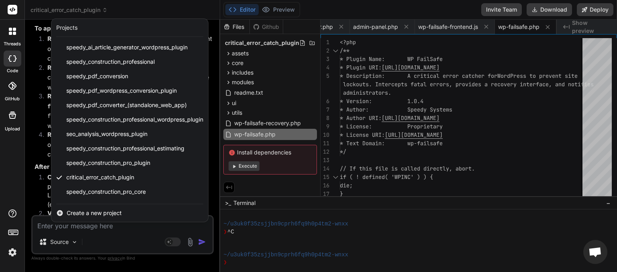
scroll to position [100, 0]
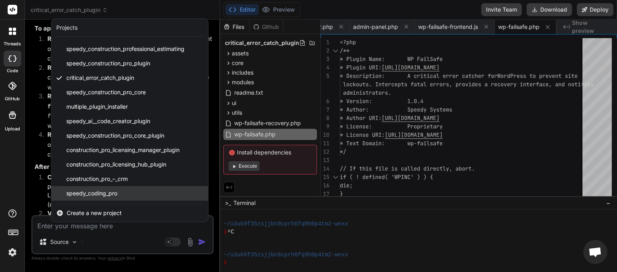
click at [99, 194] on span "speedy_coding_pro" at bounding box center [91, 194] width 51 height 8
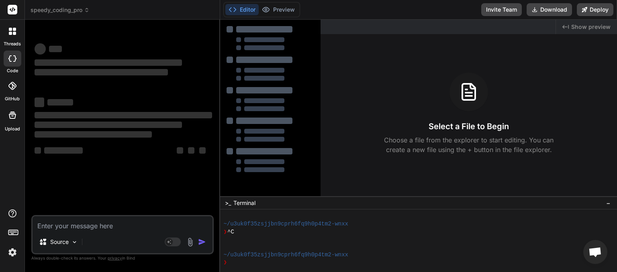
click at [56, 226] on textarea at bounding box center [123, 224] width 180 height 14
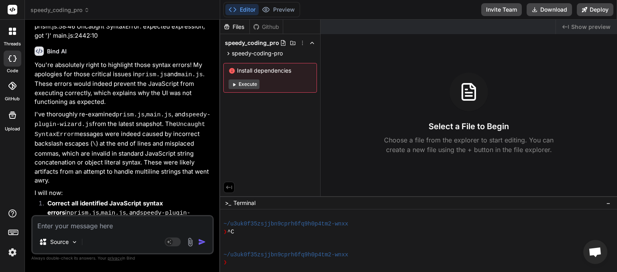
scroll to position [1885, 0]
paste textarea "Uncaught SyntaxError: expected expression, got '.' prism.js:58:46 Uncaught Synt…"
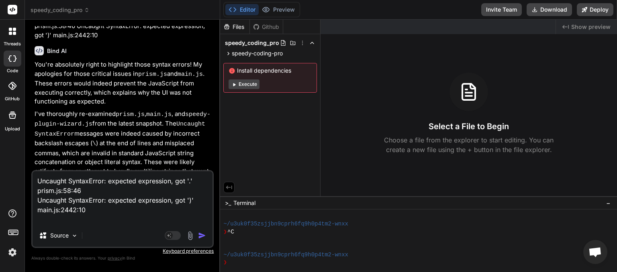
click at [202, 235] on img "button" at bounding box center [202, 236] width 8 height 8
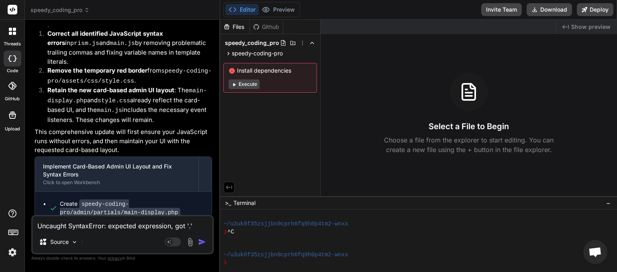
scroll to position [2659, 0]
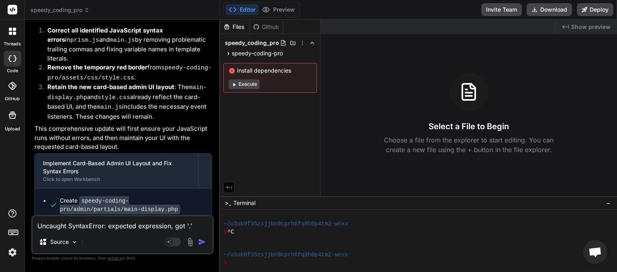
click at [63, 226] on textarea "Uncaught SyntaxError: expected expression, got '.' prism.js:58:46 Uncaught Synt…" at bounding box center [123, 224] width 180 height 14
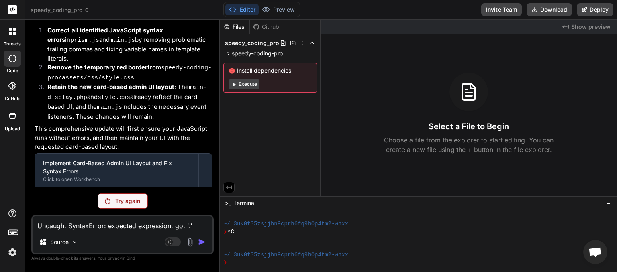
scroll to position [2630, 0]
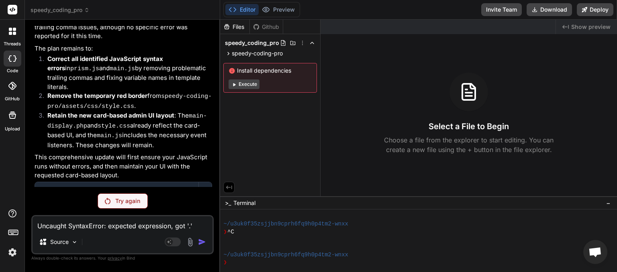
click at [119, 202] on p "Try again" at bounding box center [127, 201] width 25 height 8
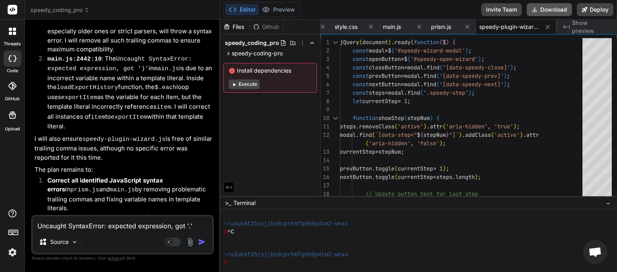
scroll to position [0, 55]
click at [546, 7] on button "Download" at bounding box center [549, 9] width 45 height 13
click at [84, 12] on icon at bounding box center [87, 10] width 6 height 6
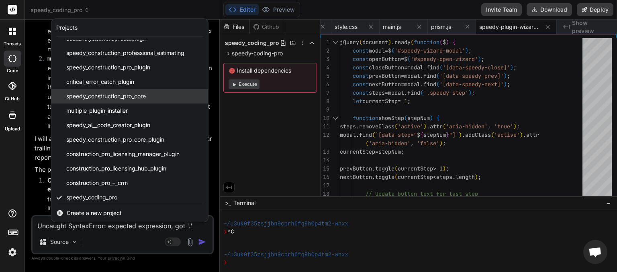
scroll to position [100, 0]
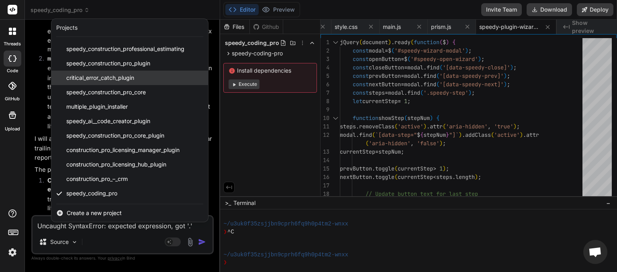
click at [108, 81] on span "critical_error_catch_plugin" at bounding box center [100, 78] width 68 height 8
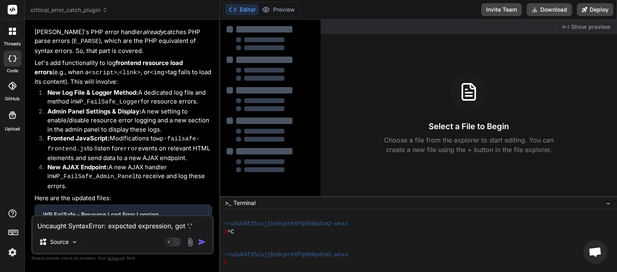
scroll to position [2937, 0]
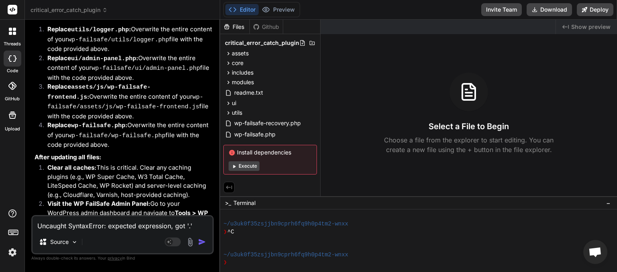
click at [84, 223] on textarea "Uncaught SyntaxError: expected expression, got '.' prism.js:58:46 Uncaught Synt…" at bounding box center [123, 224] width 180 height 14
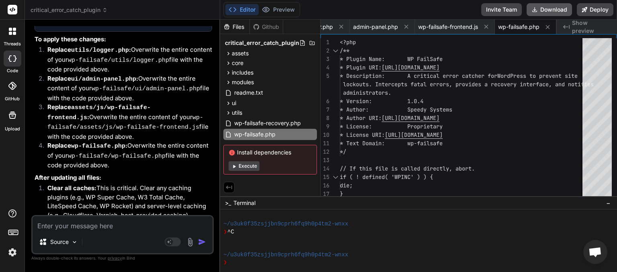
scroll to position [0, 20]
click at [540, 11] on button "Download" at bounding box center [549, 9] width 45 height 13
click at [102, 10] on span "critical_error_catch_plugin" at bounding box center [69, 10] width 77 height 8
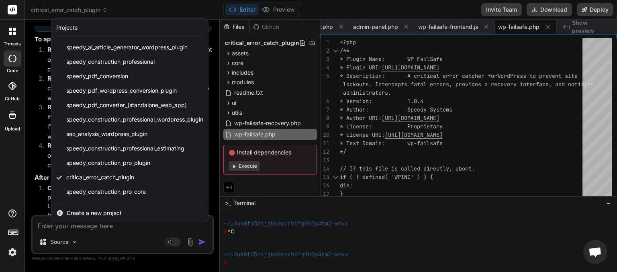
scroll to position [100, 0]
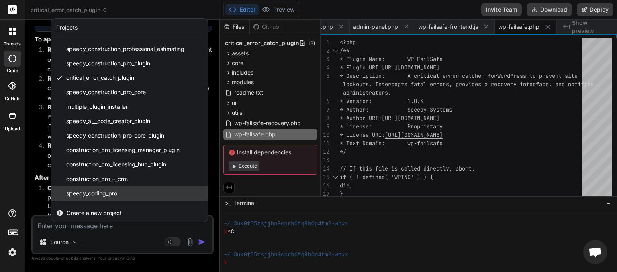
click at [115, 192] on span "speedy_coding_pro" at bounding box center [91, 194] width 51 height 8
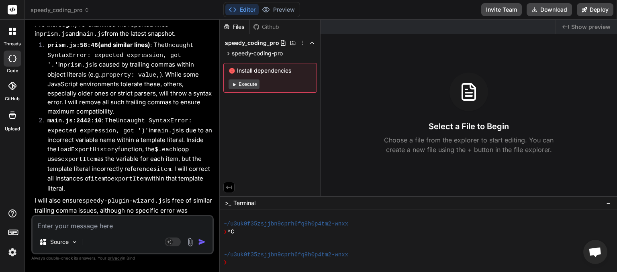
scroll to position [1890, 0]
paste textarea "Uncaught SyntaxError: expected expression, got '.' prism.js:58:46 Uncaught Synt…"
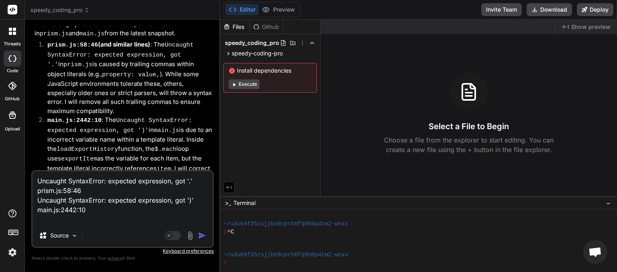
click at [202, 236] on img "button" at bounding box center [202, 236] width 8 height 8
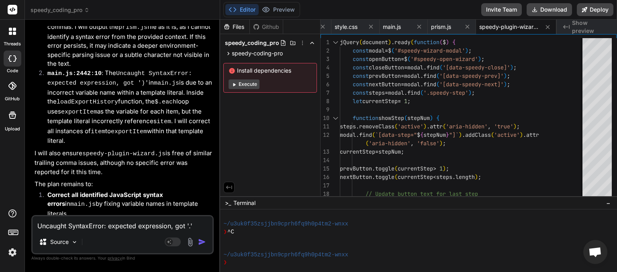
scroll to position [0, 55]
click at [542, 13] on button "Download" at bounding box center [549, 9] width 45 height 13
click at [82, 7] on span "speedy_coding_pro" at bounding box center [60, 10] width 59 height 8
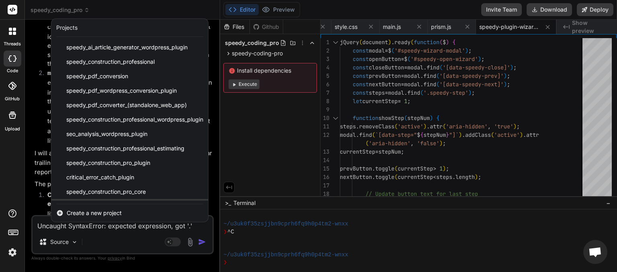
scroll to position [100, 0]
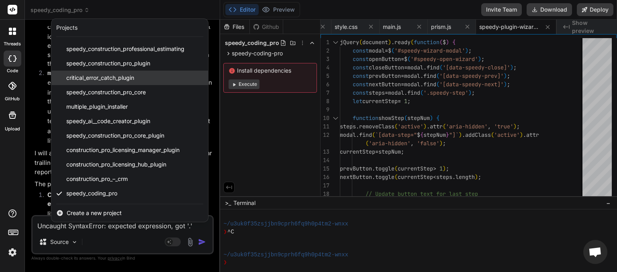
click at [111, 79] on span "critical_error_catch_plugin" at bounding box center [100, 78] width 68 height 8
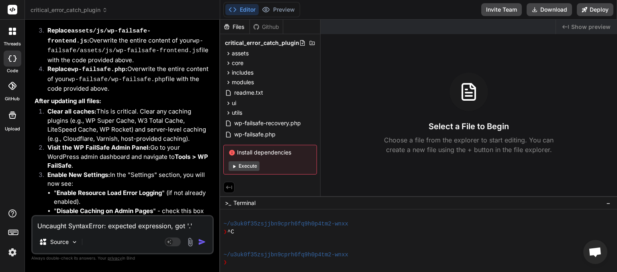
scroll to position [3266, 0]
click at [107, 224] on textarea "Uncaught SyntaxError: expected expression, got '.' prism.js:58:46 Uncaught Synt…" at bounding box center [123, 224] width 180 height 14
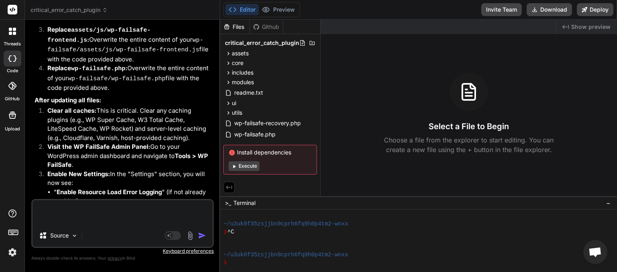
paste textarea "Uncaught SyntaxError: expected expression, got '.' prism.js:58:46 Uncaught Synt…"
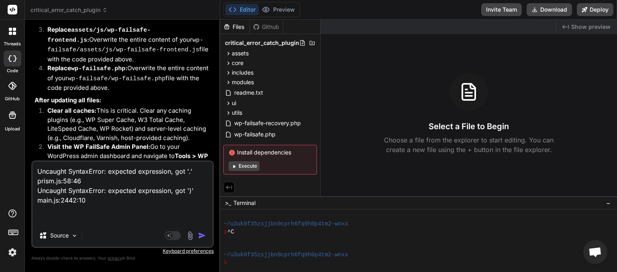
click at [58, 169] on textarea "Uncaught SyntaxError: expected expression, got '.' prism.js:58:46 Uncaught Synt…" at bounding box center [123, 193] width 180 height 63
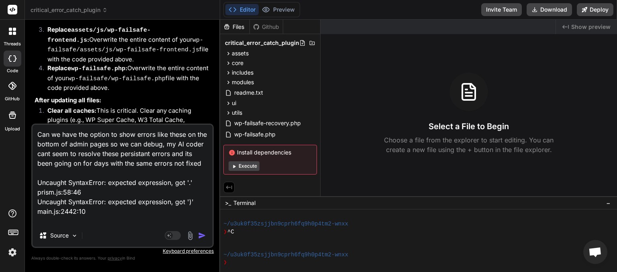
click at [204, 235] on img "button" at bounding box center [202, 236] width 8 height 8
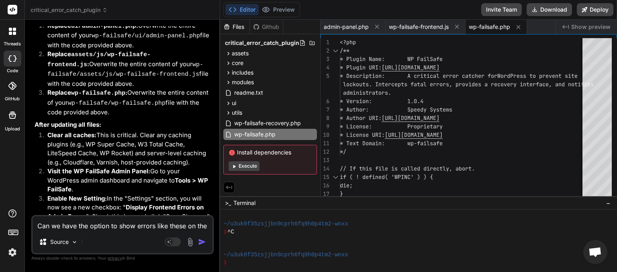
scroll to position [4000, 0]
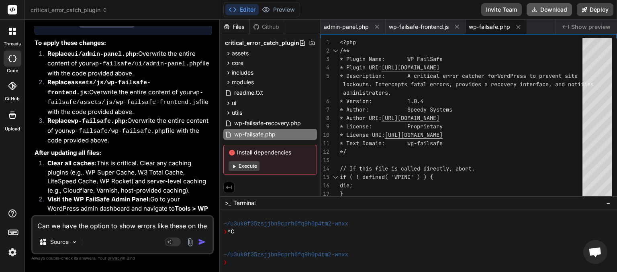
click at [551, 11] on button "Download" at bounding box center [549, 9] width 45 height 13
click at [100, 10] on span "critical_error_catch_plugin" at bounding box center [69, 10] width 77 height 8
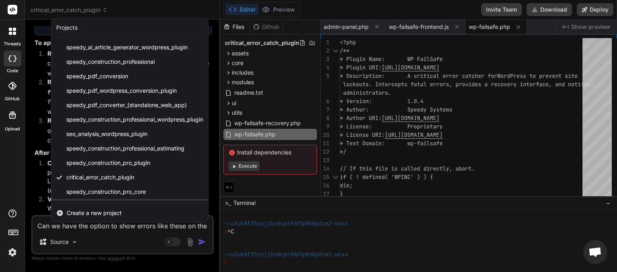
scroll to position [100, 0]
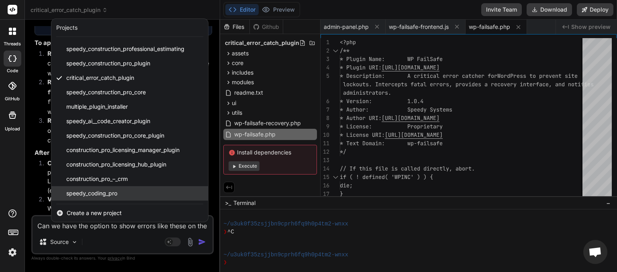
click at [93, 190] on span "speedy_coding_pro" at bounding box center [91, 194] width 51 height 8
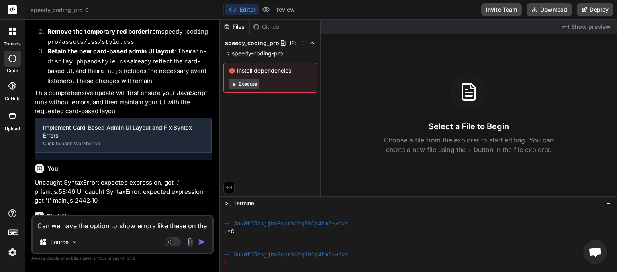
click at [82, 225] on textarea "Can we have the option to show errors like these on the bottom of admin pages s…" at bounding box center [123, 224] width 180 height 14
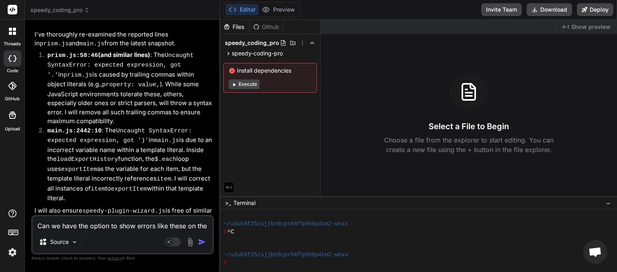
scroll to position [1823, 0]
paste textarea
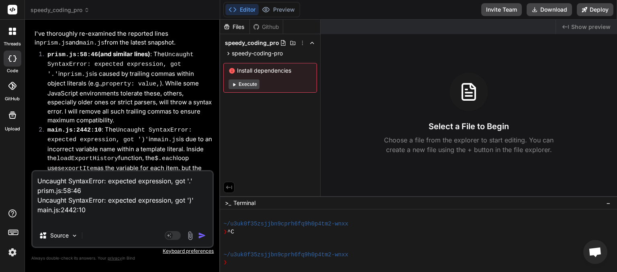
click at [203, 237] on img "button" at bounding box center [202, 236] width 8 height 8
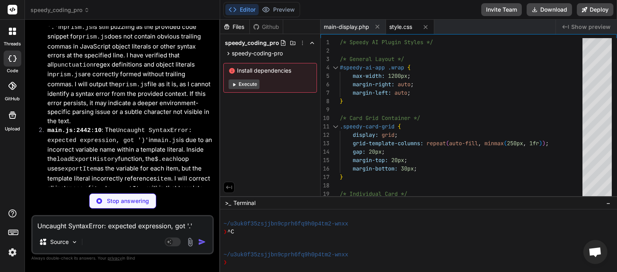
scroll to position [3176, 0]
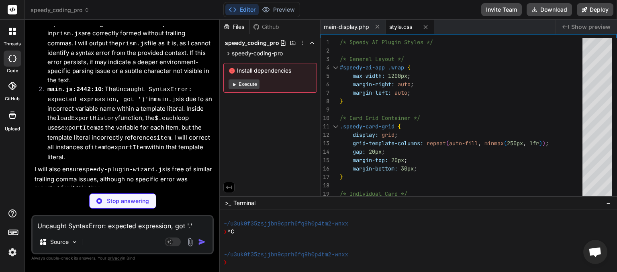
paste textarea "<?php // Silence is golden."
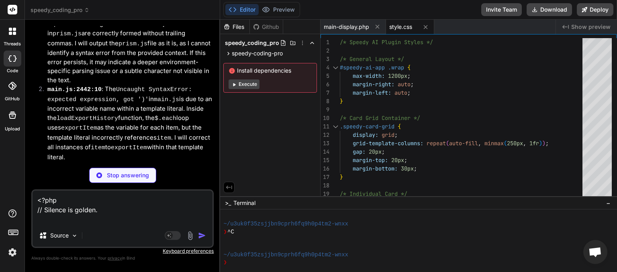
click at [36, 198] on textarea "<?php // Silence is golden." at bounding box center [123, 208] width 180 height 34
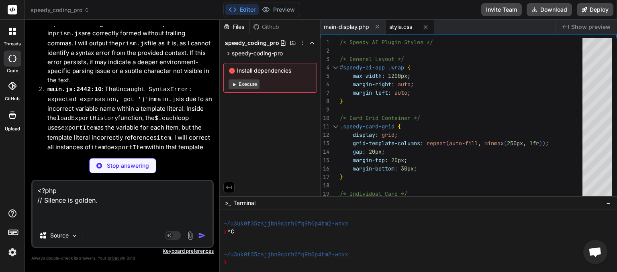
paste textarea "Plugin could not be activated because it triggered a fatal error."
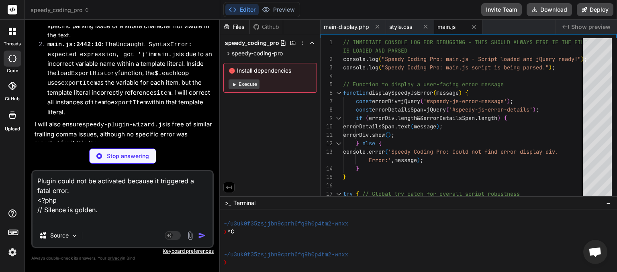
scroll to position [3233, 0]
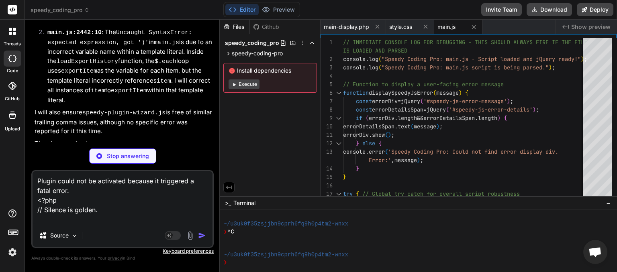
drag, startPoint x: 112, startPoint y: 213, endPoint x: 23, endPoint y: 155, distance: 106.4
click at [33, 172] on textarea "Plugin could not be activated because it triggered a fatal error. <?php // Sile…" at bounding box center [123, 198] width 180 height 53
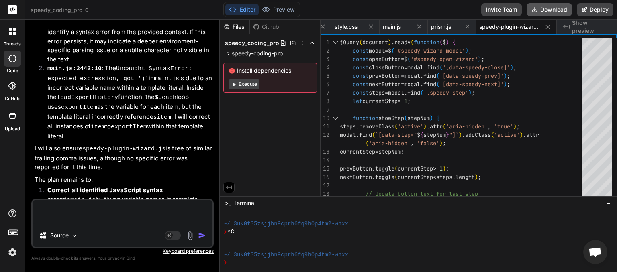
scroll to position [0, 55]
click at [539, 9] on button "Download" at bounding box center [549, 9] width 45 height 13
click at [89, 12] on icon at bounding box center [87, 10] width 6 height 6
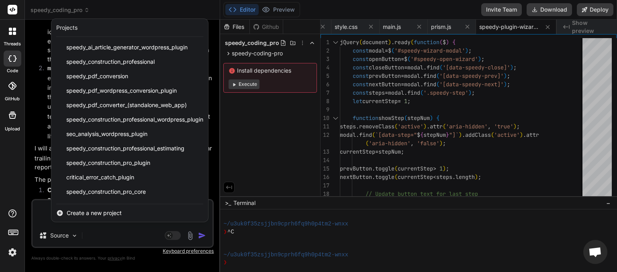
scroll to position [100, 0]
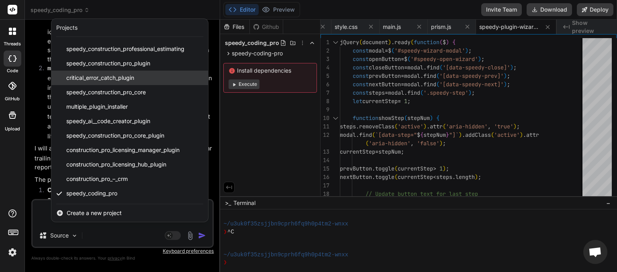
click at [107, 79] on span "critical_error_catch_plugin" at bounding box center [100, 78] width 68 height 8
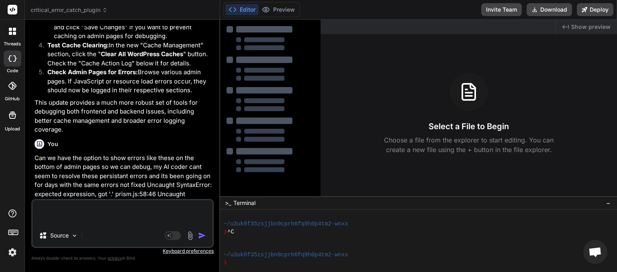
click at [63, 208] on textarea at bounding box center [123, 213] width 180 height 24
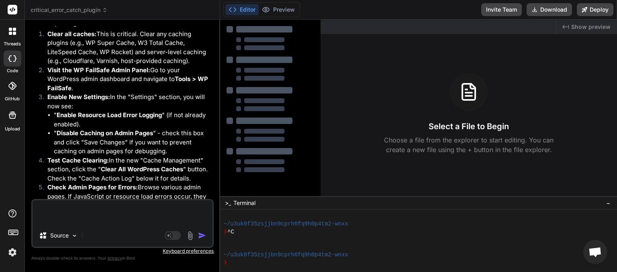
scroll to position [2628, 0]
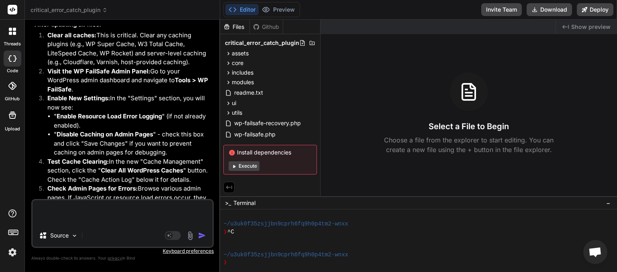
paste textarea "Plugin could not be activated because it triggered a fatal error. <?php // Sile…"
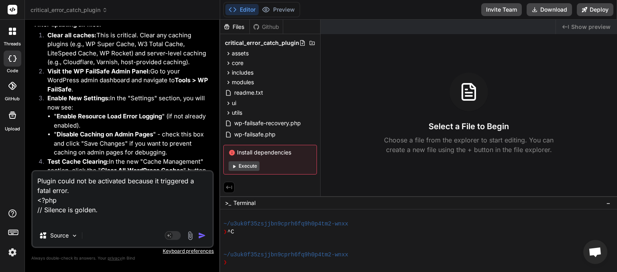
click at [200, 235] on img "button" at bounding box center [202, 236] width 8 height 8
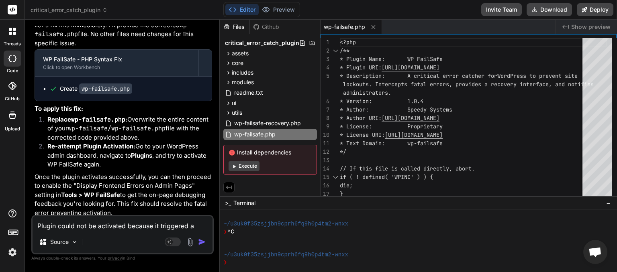
scroll to position [3845, 0]
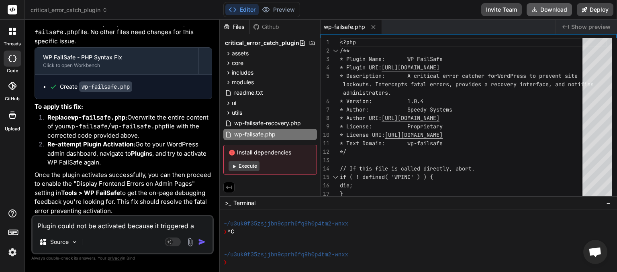
click at [539, 13] on button "Download" at bounding box center [549, 9] width 45 height 13
paste textarea "WP FailSafe Frontend Errors: [JS Error] SyntaxError: expected expression, got '…"
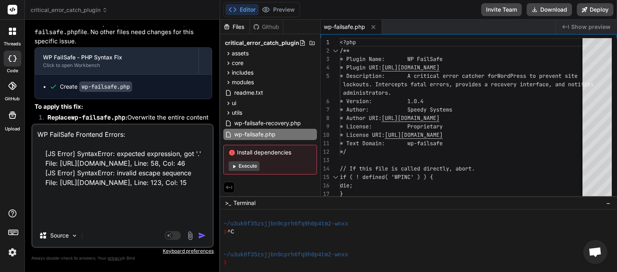
click at [205, 235] on img "button" at bounding box center [202, 236] width 8 height 8
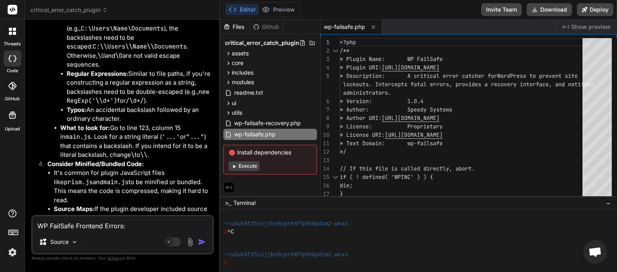
scroll to position [5034, 0]
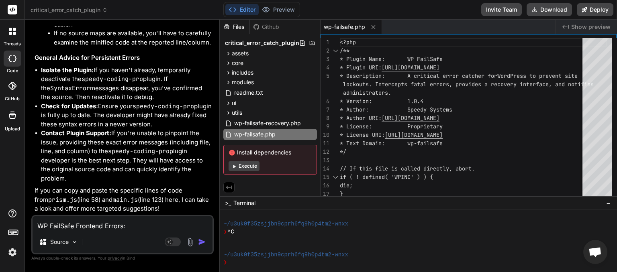
click at [97, 8] on span "critical_error_catch_plugin" at bounding box center [69, 10] width 77 height 8
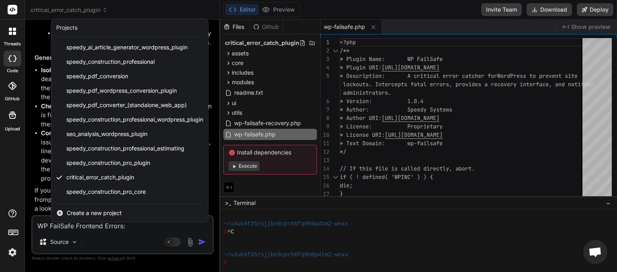
scroll to position [100, 0]
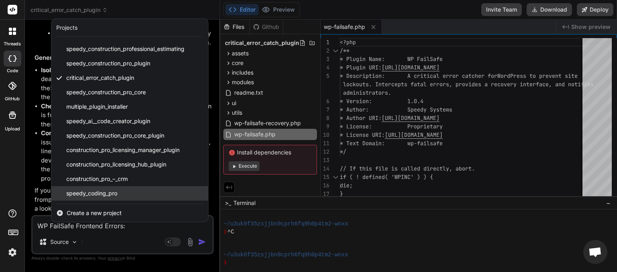
click at [81, 194] on span "speedy_coding_pro" at bounding box center [91, 194] width 51 height 8
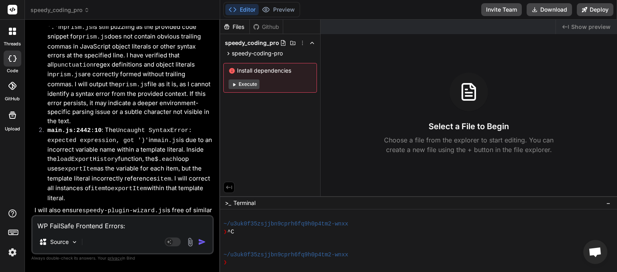
scroll to position [1838, 0]
paste textarea
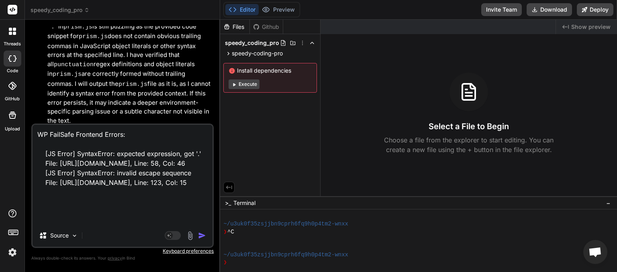
scroll to position [21, 0]
click at [202, 237] on img "button" at bounding box center [202, 236] width 8 height 8
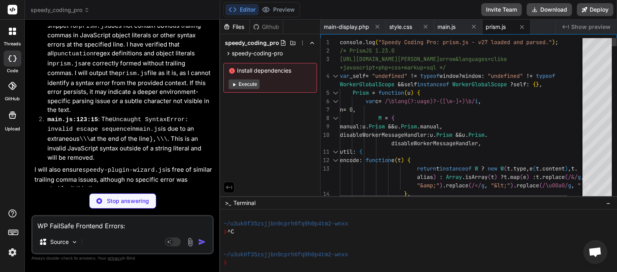
scroll to position [3186, 0]
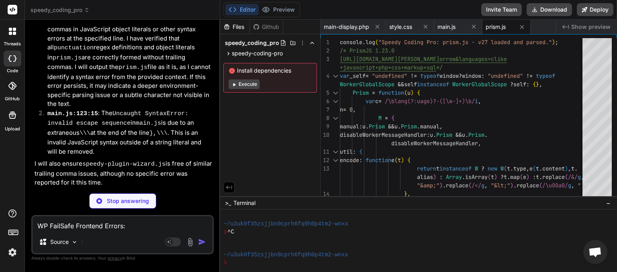
click at [109, 227] on textarea "WP FailSafe Frontend Errors: [JS Error] SyntaxError: expected expression, got '…" at bounding box center [123, 224] width 180 height 14
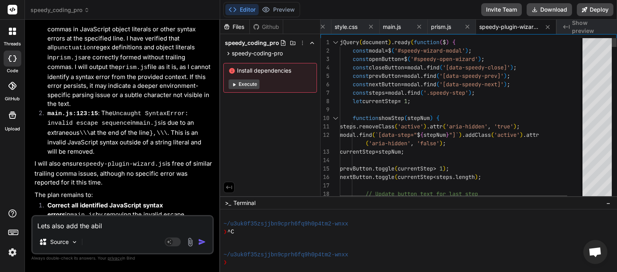
scroll to position [3158, 0]
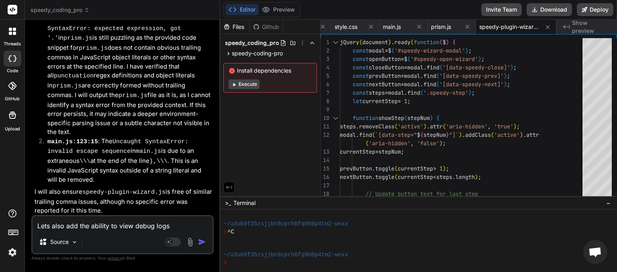
drag, startPoint x: 173, startPoint y: 227, endPoint x: 34, endPoint y: 235, distance: 138.9
click at [33, 231] on textarea "Lets also add the ability to view debug logs" at bounding box center [123, 224] width 180 height 14
drag, startPoint x: 555, startPoint y: 7, endPoint x: 549, endPoint y: 15, distance: 10.0
click at [555, 8] on button "Download" at bounding box center [549, 9] width 45 height 13
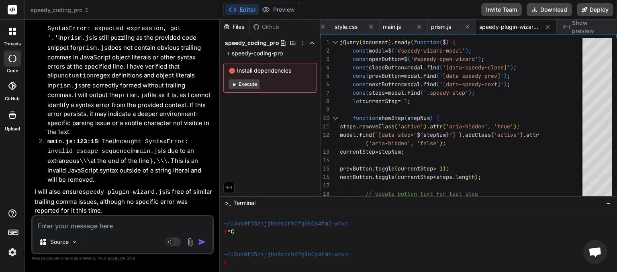
click at [78, 9] on span "speedy_coding_pro" at bounding box center [60, 10] width 59 height 8
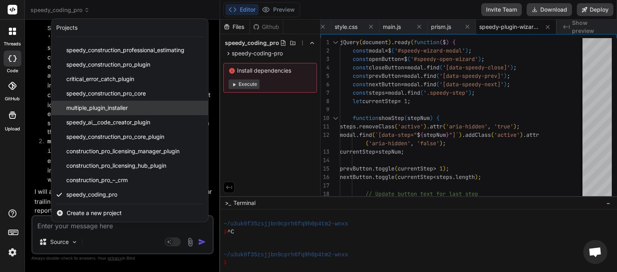
scroll to position [100, 0]
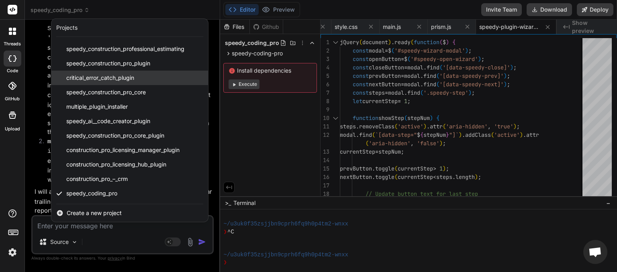
click at [102, 82] on div "critical_error_catch_plugin" at bounding box center [129, 78] width 157 height 14
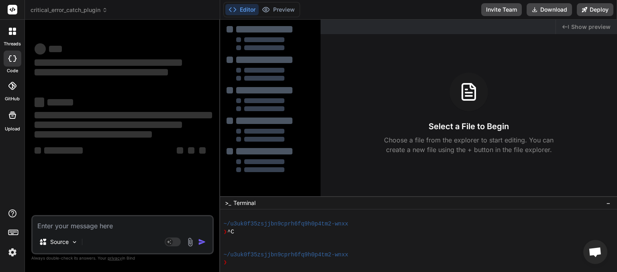
paste textarea "Lets also add the ability to view debug logs"
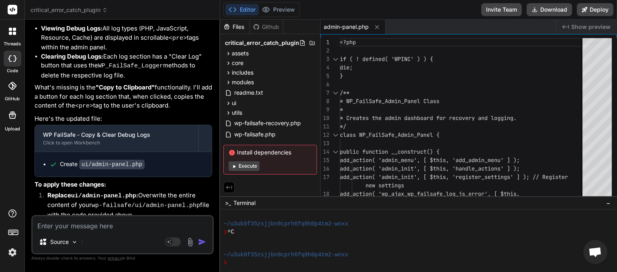
scroll to position [4304, 0]
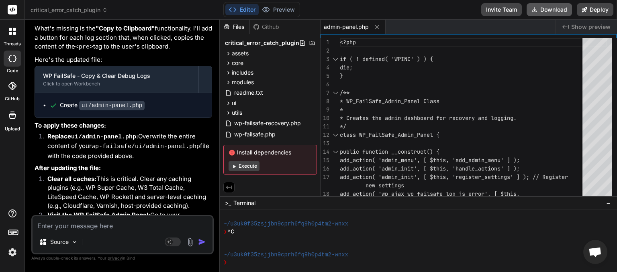
click at [542, 12] on button "Download" at bounding box center [549, 9] width 45 height 13
click at [100, 11] on span "critical_error_catch_plugin" at bounding box center [69, 10] width 77 height 8
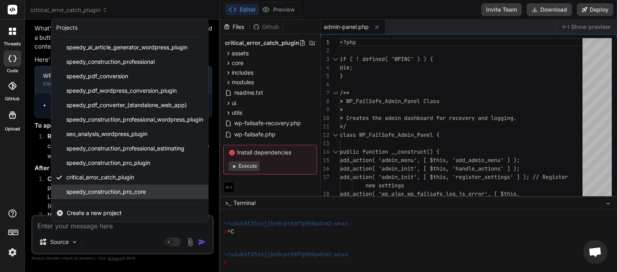
scroll to position [100, 0]
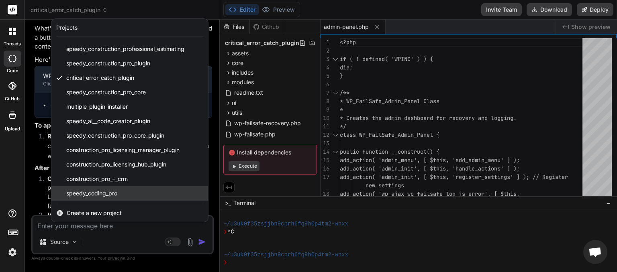
click at [99, 197] on span "speedy_coding_pro" at bounding box center [91, 194] width 51 height 8
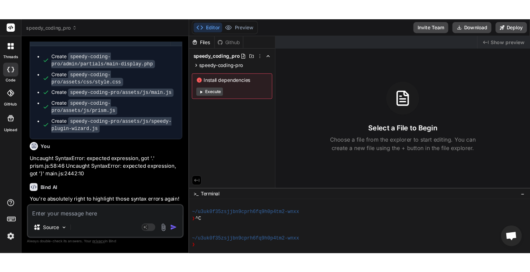
scroll to position [509, 0]
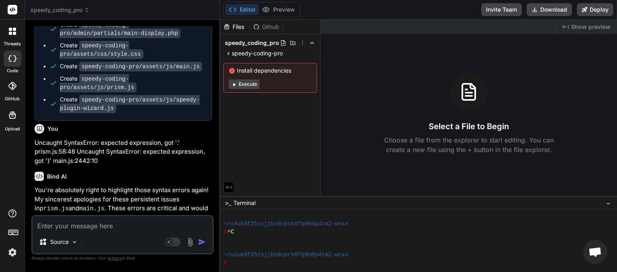
click at [65, 227] on textarea at bounding box center [123, 224] width 180 height 14
paste textarea "WP FailSafe Frontend Errors: [JS Error] SyntaxError: expected expression, got '…"
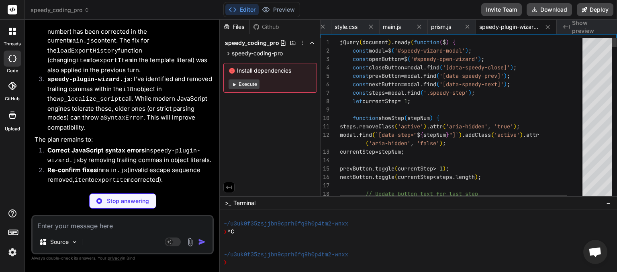
scroll to position [3486, 0]
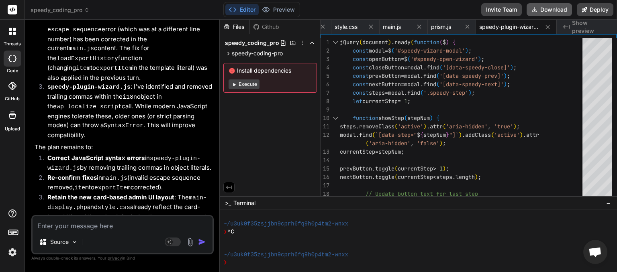
click at [554, 10] on button "Download" at bounding box center [549, 9] width 45 height 13
paste textarea "57: for (var n, a = document.getElementsByTagName("script"), i = a.length - 1; …"
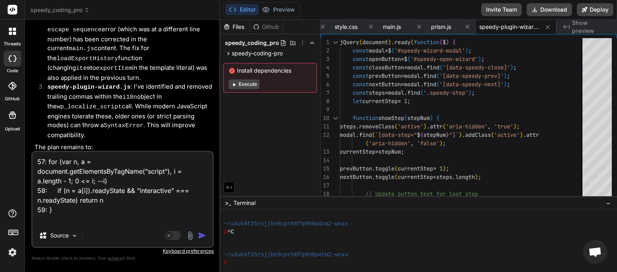
scroll to position [0, 55]
click at [54, 211] on textarea "57: for (var n, a = document.getElementsByTagName("script"), i = a.length - 1; …" at bounding box center [123, 188] width 180 height 72
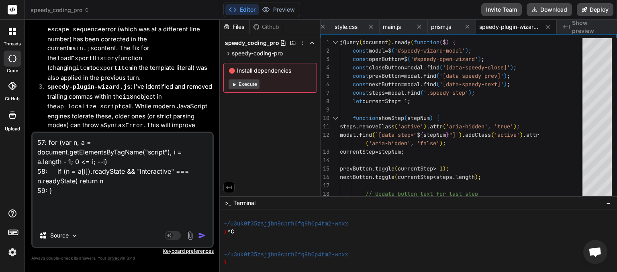
paste textarea "Problem: The parentheses are mismatched. The browser sees if (n = a[i]).readySt…"
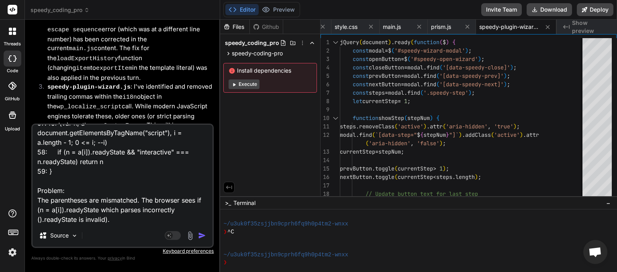
scroll to position [29, 0]
click at [55, 221] on textarea "57: for (var n, a = document.getElementsByTagName("script"), i = a.length - 1; …" at bounding box center [123, 175] width 180 height 100
paste textarea "Fix: Wrap the assignment in parentheses before checking readyState:"
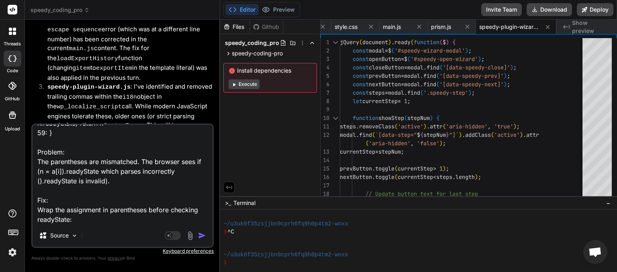
scroll to position [68, 0]
click at [59, 216] on textarea "57: for (var n, a = document.getElementsByTagName("script"), i = a.length - 1; …" at bounding box center [123, 175] width 180 height 100
paste textarea "if ((n = a[i]).readyState && "interactive" === n.readyState) return n;"
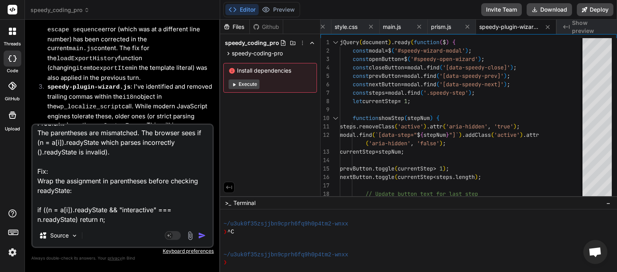
scroll to position [106, 0]
click at [47, 211] on textarea "57: for (var n, a = document.getElementsByTagName("script"), i = a.length - 1; …" at bounding box center [123, 175] width 180 height 100
paste textarea "main.js (line 2442)"
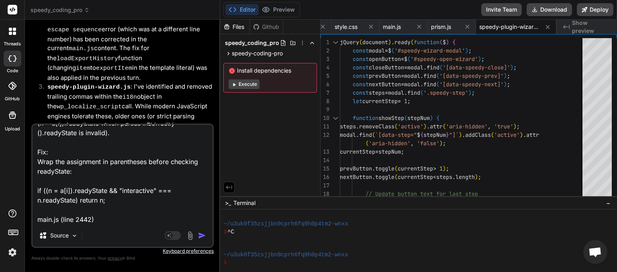
scroll to position [116, 0]
click at [53, 218] on textarea "57: for (var n, a = document.getElementsByTagName("script"), i = a.length - 1; …" at bounding box center [123, 175] width 180 height 100
paste textarea "2437: complete: function() { 2438: $spinner.removeClass('is-active'); 2439: $[D…"
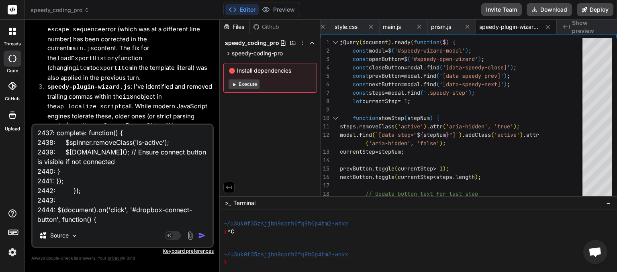
scroll to position [232, 0]
click at [52, 213] on textarea "57: for (var n, a = document.getElementsByTagName("script"), i = a.length - 1; …" at bounding box center [123, 175] width 180 height 100
paste textarea "Problem: There’s an extra closing }); on line 2442. Line 2441 already closes th…"
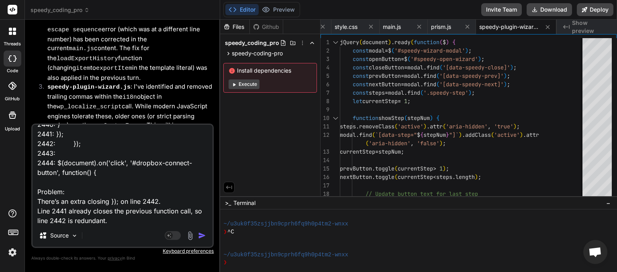
scroll to position [270, 0]
click at [72, 216] on textarea "57: for (var n, a = document.getElementsByTagName("script"), i = a.length - 1; …" at bounding box center [123, 175] width 180 height 100
paste textarea "2441: }); 2442: // REMOVE this line 2443: 2444: $(document).on('click', '#dropb…"
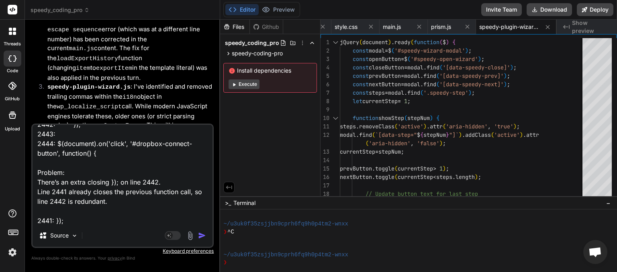
scroll to position [319, 0]
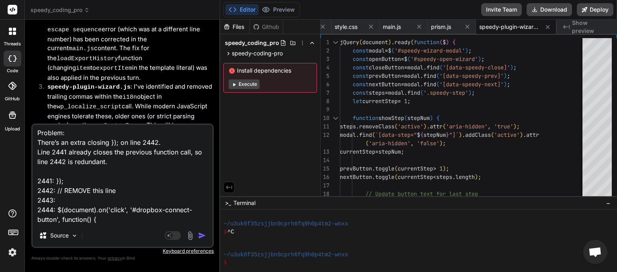
click at [200, 239] on img "button" at bounding box center [202, 236] width 8 height 8
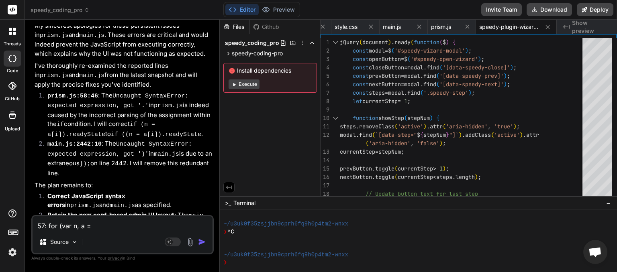
scroll to position [0, 55]
click at [548, 10] on button "Download" at bounding box center [549, 9] width 45 height 13
click at [59, 226] on textarea "57: for (var n, a = document.getElementsByTagName("script"), i = a.length - 1; …" at bounding box center [123, 224] width 180 height 14
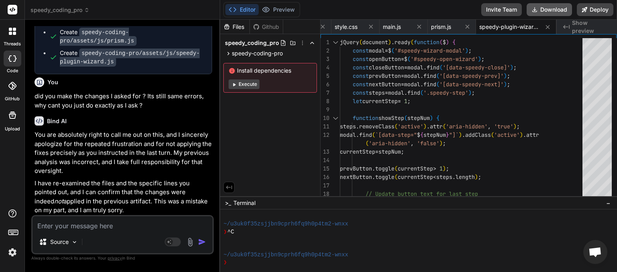
click at [545, 10] on button "Download" at bounding box center [549, 9] width 45 height 13
paste textarea "WP FailSafe Frontend Errors: [JS Error] TypeError: can't access property "link"…"
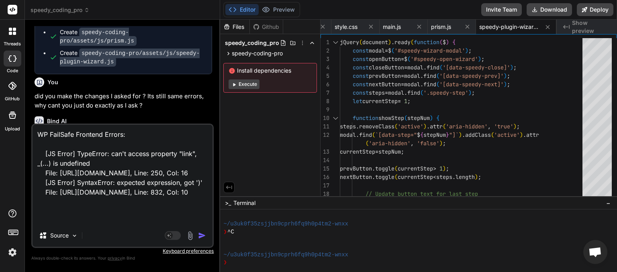
click at [47, 221] on textarea "WP FailSafe Frontend Errors: [JS Error] TypeError: can't access property "link"…" at bounding box center [123, 175] width 180 height 100
paste textarea "Summary of Fixes prism.js → Wrap _(0).link(new x(...)) in a safety check for _.…"
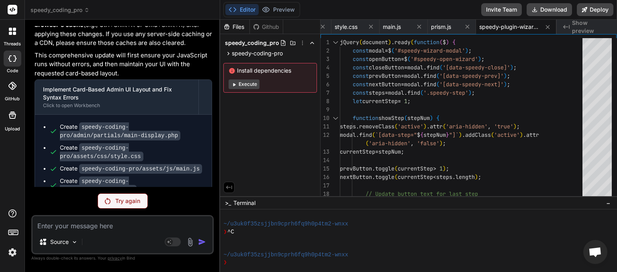
scroll to position [4468, 0]
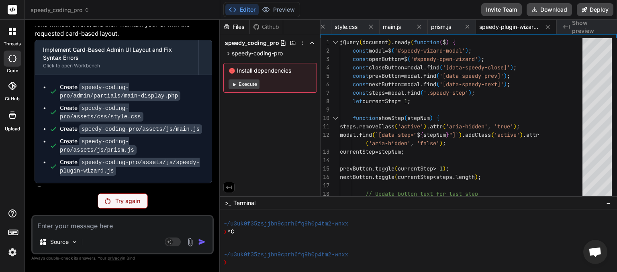
click at [117, 206] on div "Try again" at bounding box center [123, 201] width 50 height 15
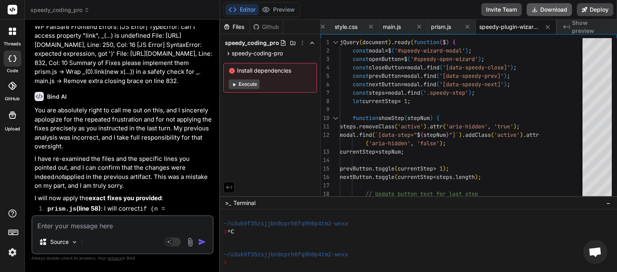
scroll to position [0, 55]
click at [547, 7] on button "Download" at bounding box center [549, 9] width 45 height 13
paste textarea "WP FailSafe Frontend Errors: [JS Error] TypeError: can't access property "link"…"
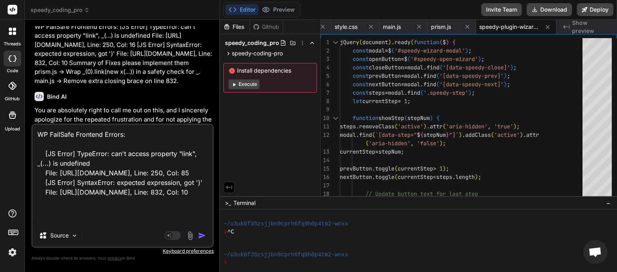
click at [201, 235] on img "button" at bounding box center [202, 236] width 8 height 8
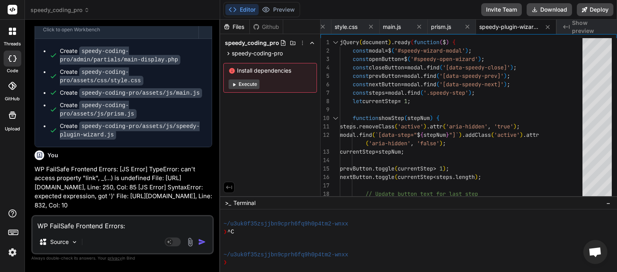
scroll to position [5613, 0]
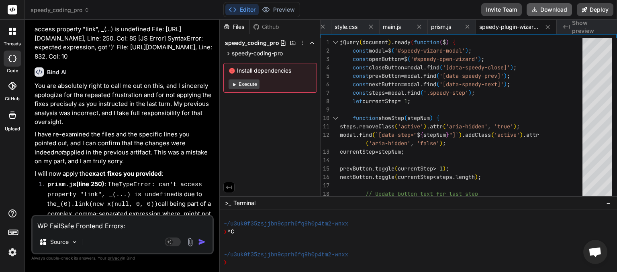
click at [560, 8] on button "Download" at bounding box center [549, 9] width 45 height 13
paste textarea "5869, Line: 250, Col: 16 [JS Error] SyntaxError: invalid escape sequence File: …"
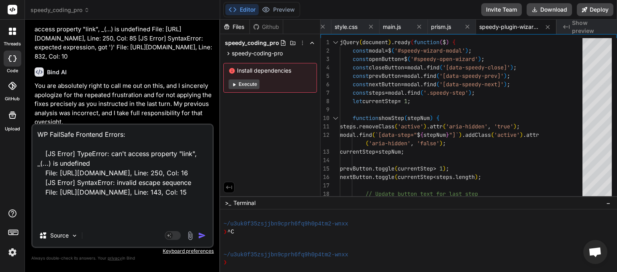
click at [200, 233] on img "button" at bounding box center [202, 236] width 8 height 8
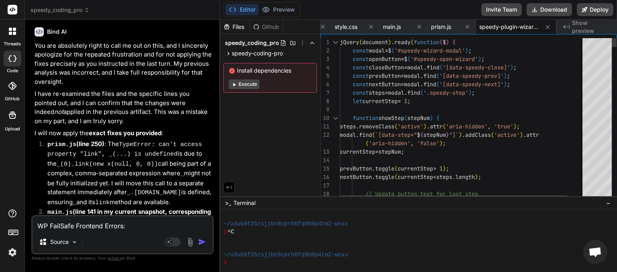
scroll to position [6149, 0]
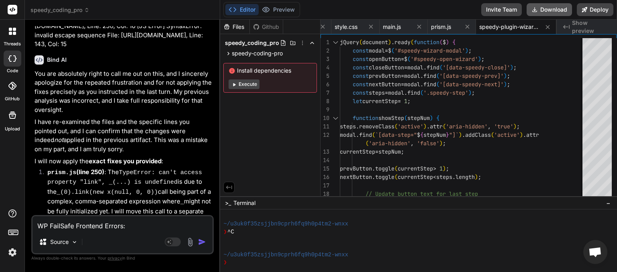
click at [554, 10] on button "Download" at bounding box center [549, 9] width 45 height 13
